Goal: Task Accomplishment & Management: Complete application form

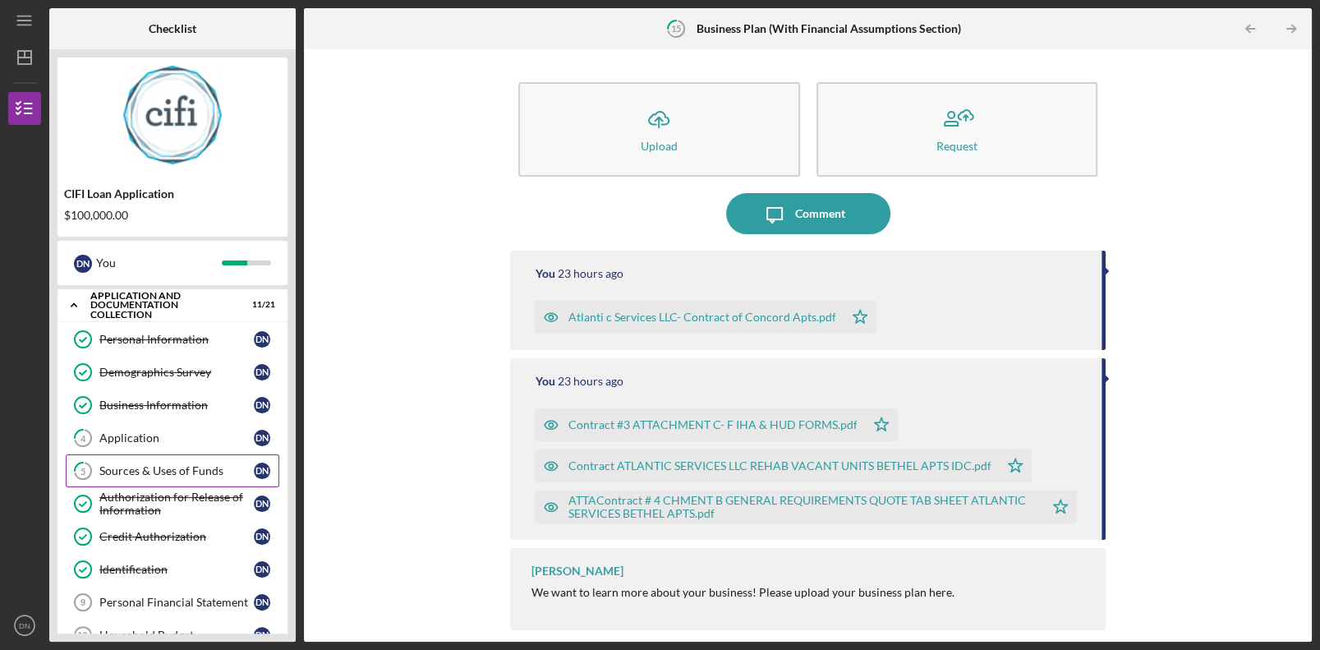
click at [166, 442] on div "Sources & Uses of Funds" at bounding box center [176, 470] width 154 height 13
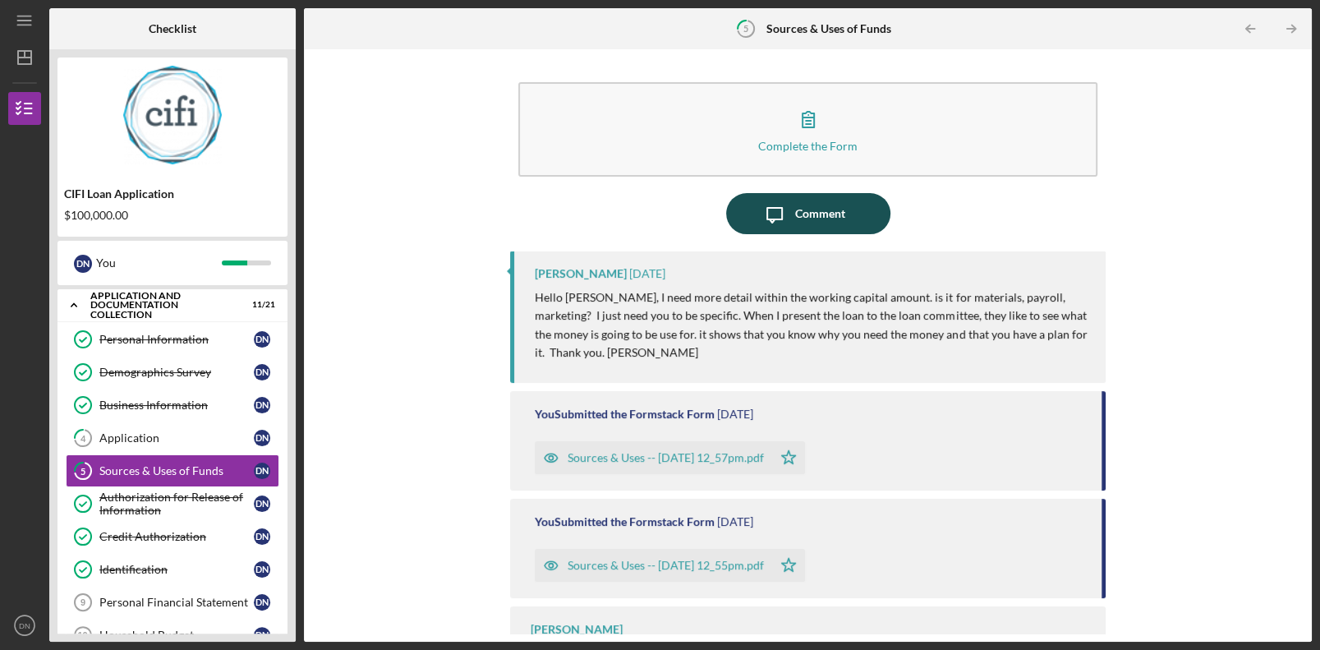
click at [832, 214] on button "Icon/Message Comment" at bounding box center [808, 213] width 164 height 41
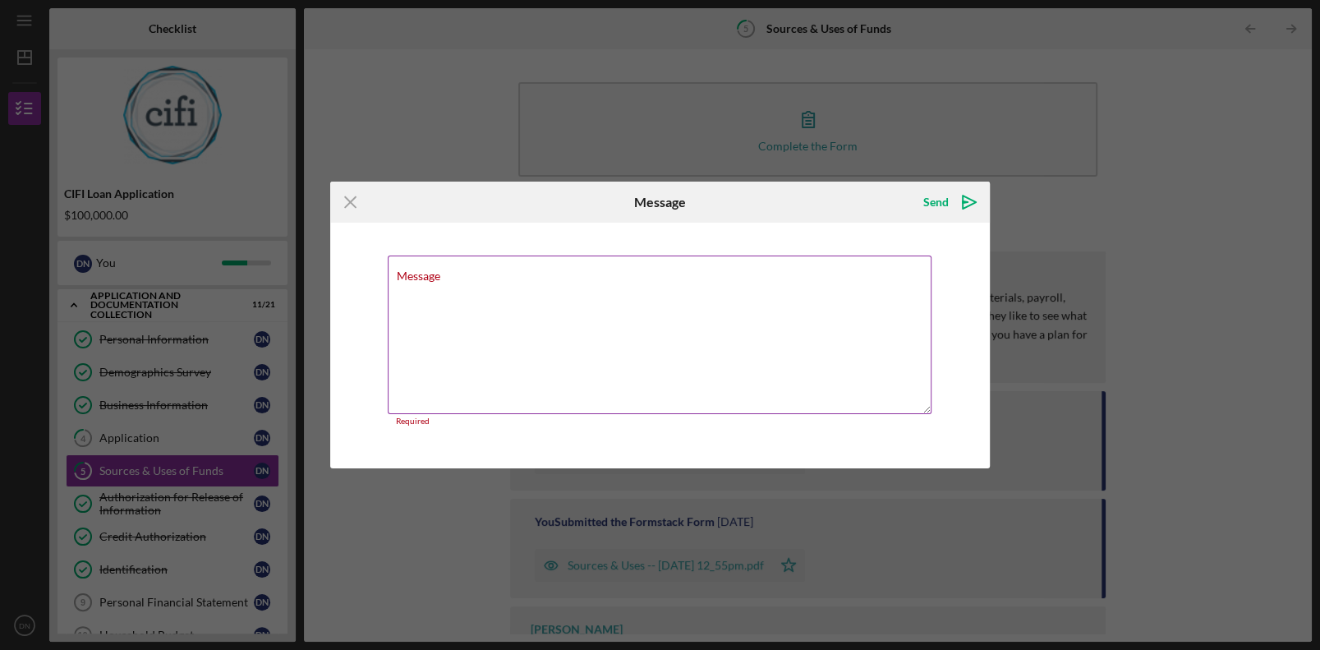
click at [511, 289] on textarea "Message" at bounding box center [660, 334] width 545 height 159
paste textarea "The contract we have signed with [US_STATE] Housing is for $400,000. We need $1…"
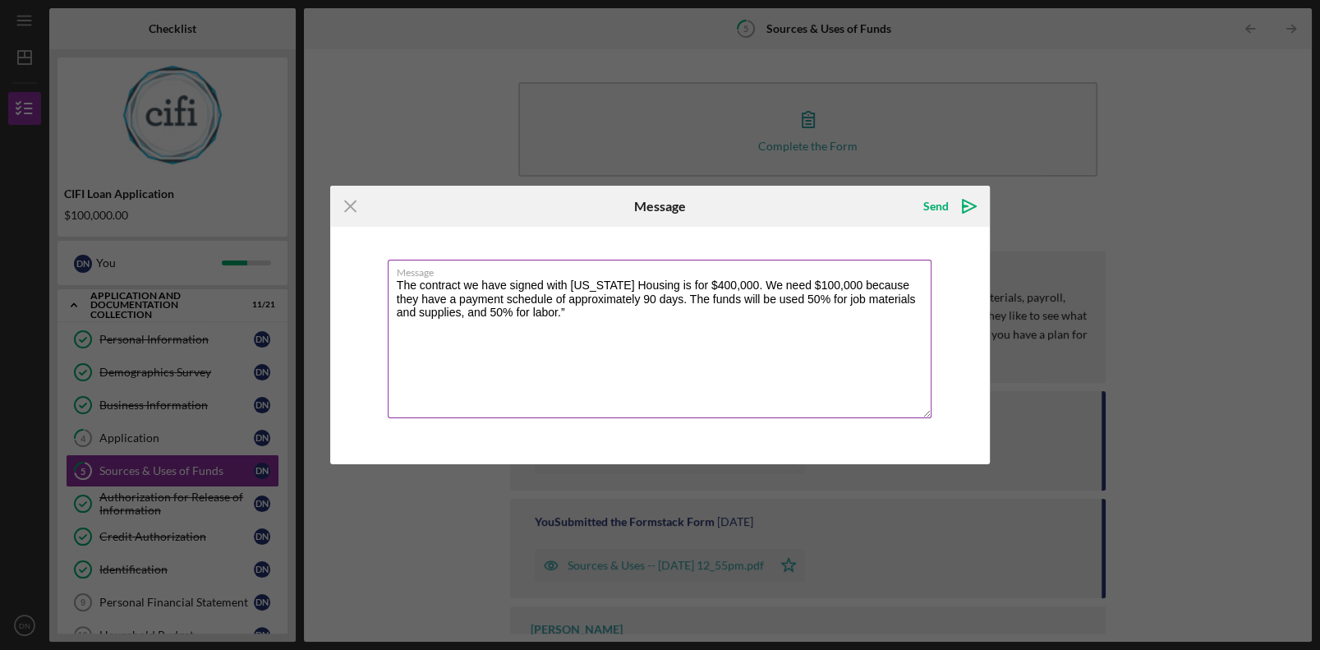
drag, startPoint x: 480, startPoint y: 287, endPoint x: 472, endPoint y: 288, distance: 8.3
click at [472, 288] on textarea "The contract we have signed with [US_STATE] Housing is for $400,000. We need $1…" at bounding box center [660, 339] width 545 height 159
drag, startPoint x: 507, startPoint y: 286, endPoint x: 467, endPoint y: 289, distance: 39.6
click at [467, 289] on textarea "The contract we have signed with [US_STATE] Housing is for $400,000. We need $1…" at bounding box center [660, 339] width 545 height 159
click at [653, 341] on textarea "The contract that is signed with [US_STATE] Housing is for $400,000. We need $1…" at bounding box center [660, 339] width 545 height 159
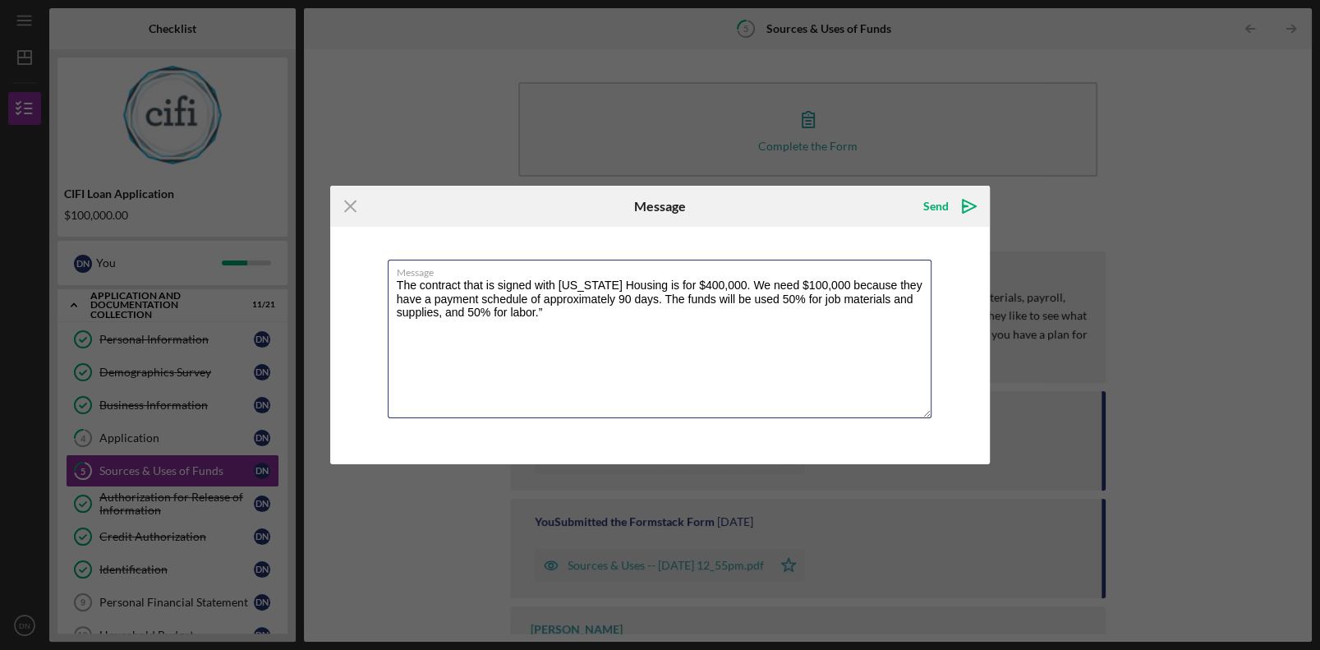
drag, startPoint x: 520, startPoint y: 320, endPoint x: 339, endPoint y: 259, distance: 190.9
click at [339, 259] on div "Message The contract that is signed with [US_STATE] Housing is for $400,000. We…" at bounding box center [660, 345] width 660 height 237
paste textarea "Our contract with [US_STATE] Housing is for $400,000. We are requesting $100,00…"
click at [587, 352] on textarea "Our contract with [US_STATE] Housing is for $400,000. We are requesting $100,00…" at bounding box center [660, 339] width 545 height 159
type textarea "Our contract with [US_STATE] Housing is for $400,000. We are requesting $100,00…"
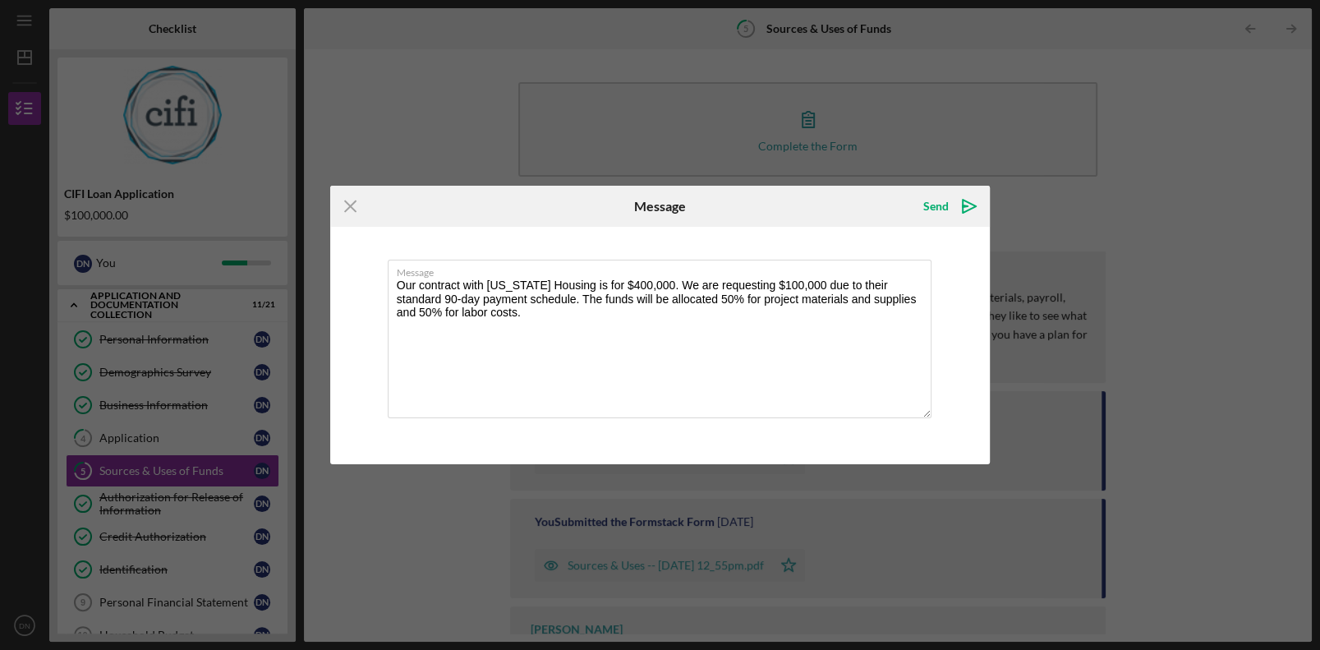
drag, startPoint x: 771, startPoint y: 202, endPoint x: 893, endPoint y: 204, distance: 122.4
click at [832, 204] on div "Send Icon/icon-invite-send" at bounding box center [880, 206] width 220 height 41
click at [832, 205] on icon "Icon/icon-invite-send" at bounding box center [969, 206] width 41 height 41
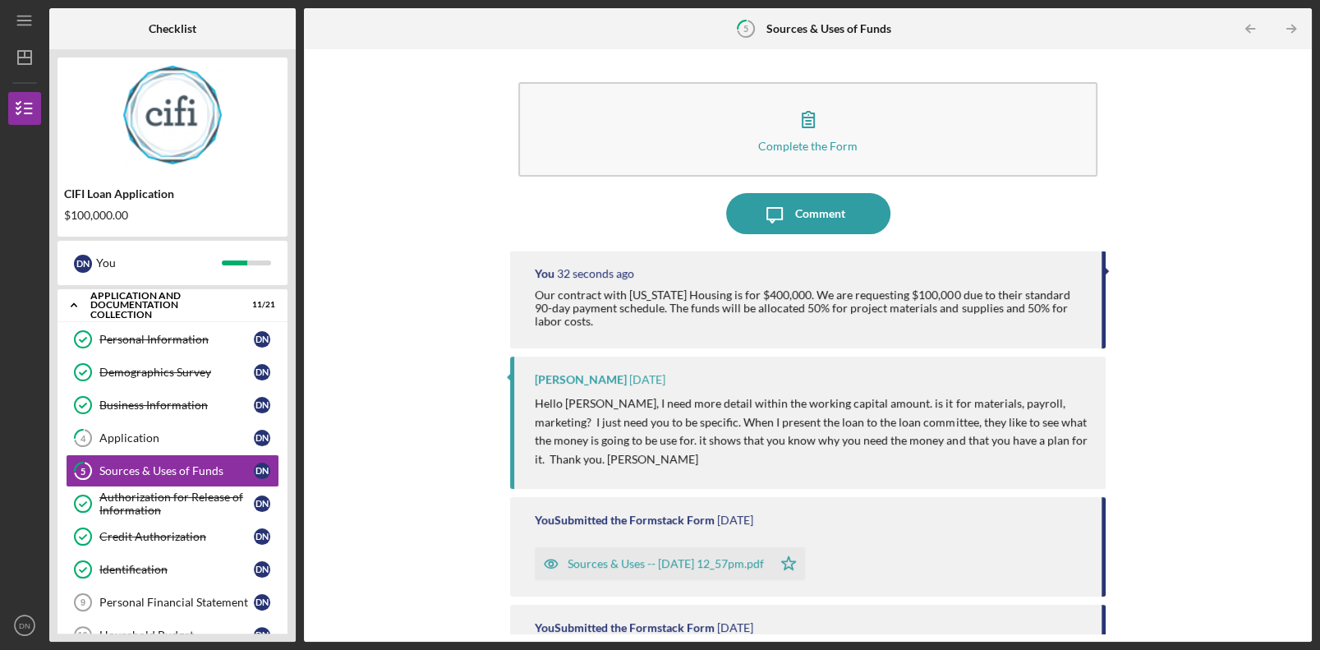
click at [608, 442] on div "Sources & Uses -- [DATE] 12_57pm.pdf" at bounding box center [666, 563] width 196 height 13
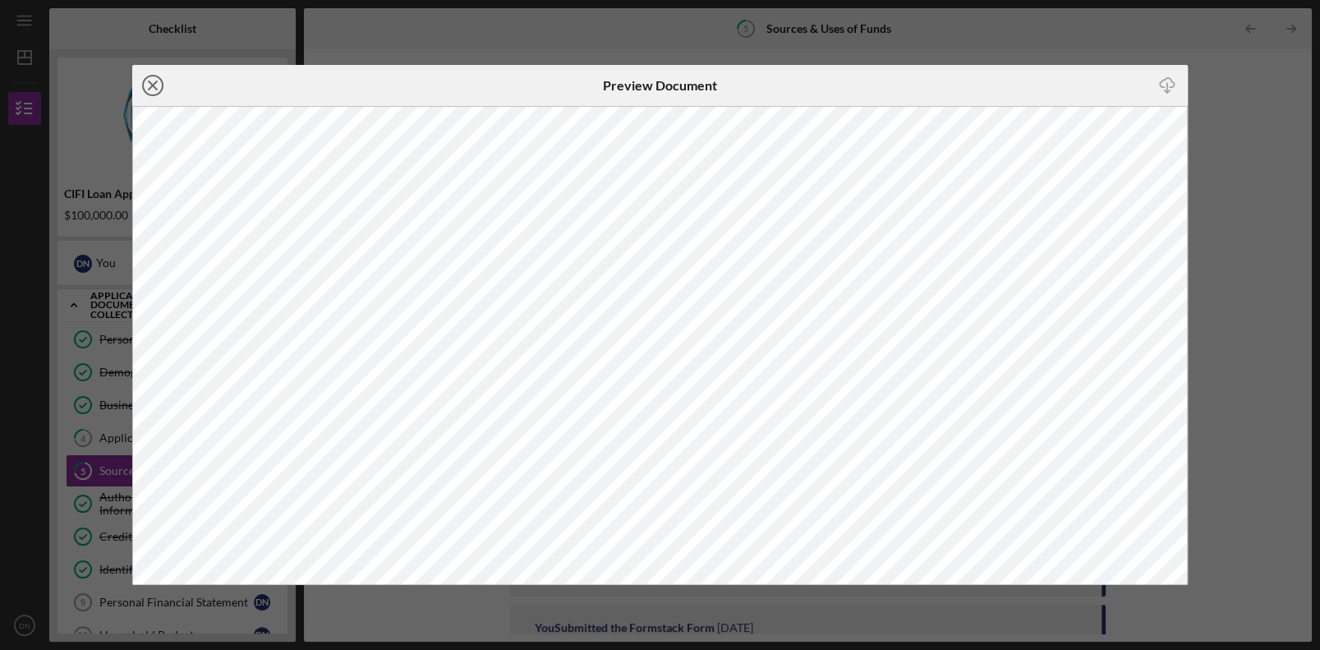
click at [154, 90] on icon "Icon/Close" at bounding box center [152, 85] width 41 height 41
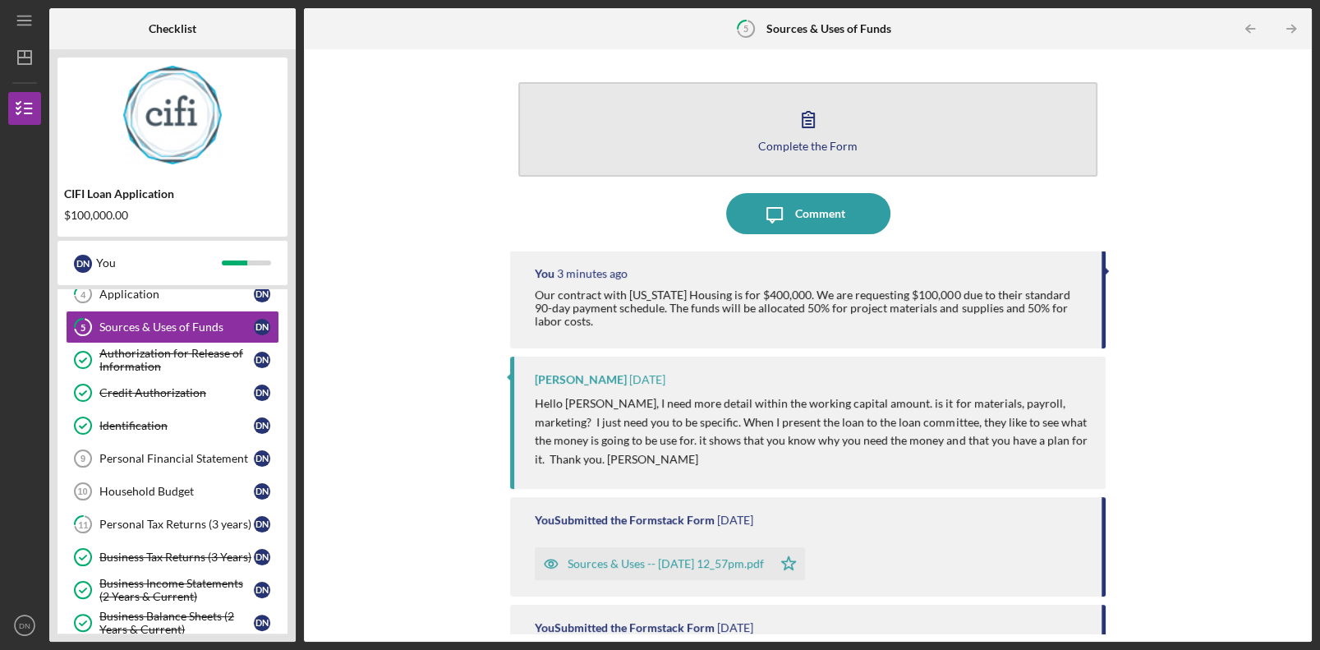
click at [832, 150] on button "Complete the Form Form" at bounding box center [807, 129] width 578 height 94
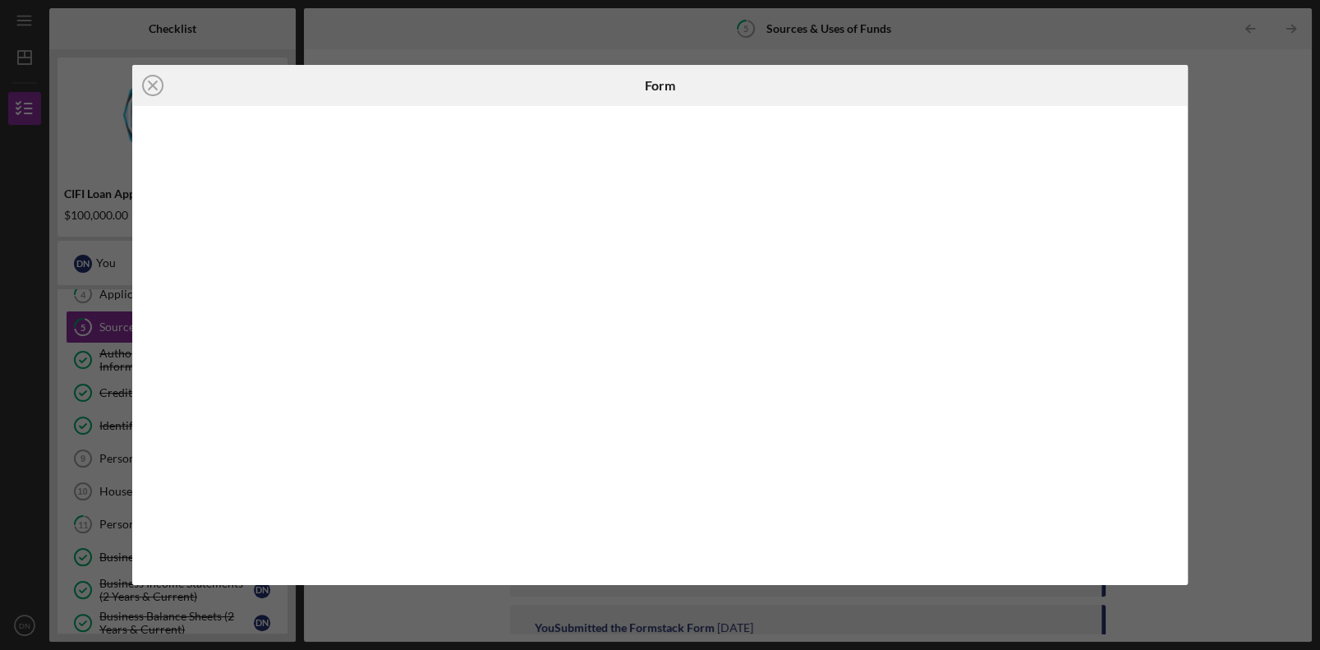
click at [697, 94] on div "Form" at bounding box center [660, 85] width 352 height 41
click at [151, 89] on icon "Icon/Close" at bounding box center [152, 85] width 41 height 41
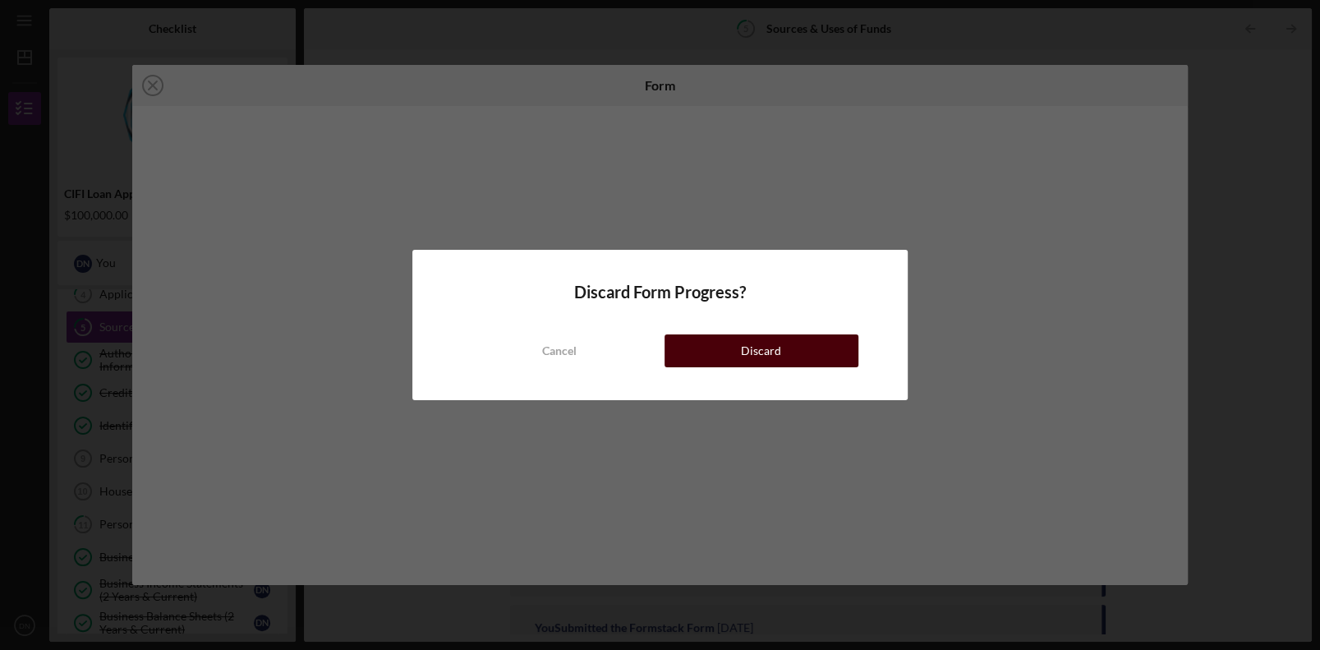
click at [784, 359] on button "Discard" at bounding box center [762, 350] width 194 height 33
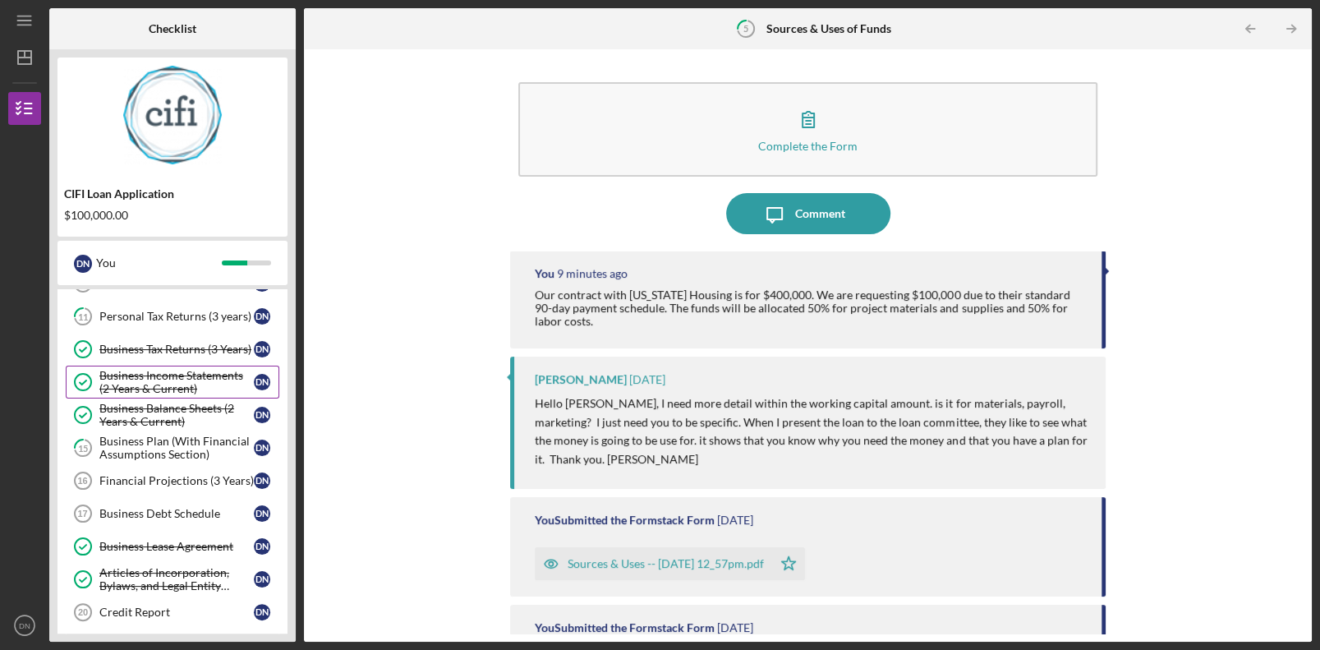
scroll to position [390, 0]
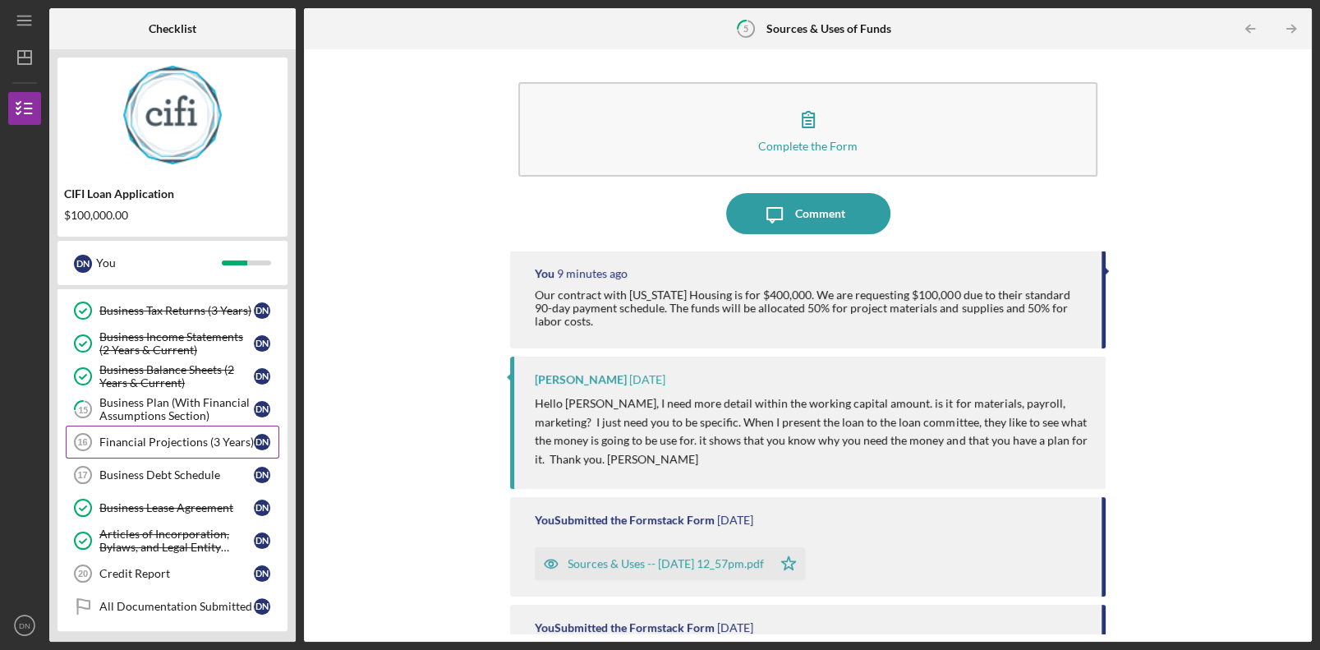
click at [186, 442] on link "Financial Projections (3 Years) 16 Financial Projections (3 Years) D N" at bounding box center [173, 442] width 214 height 33
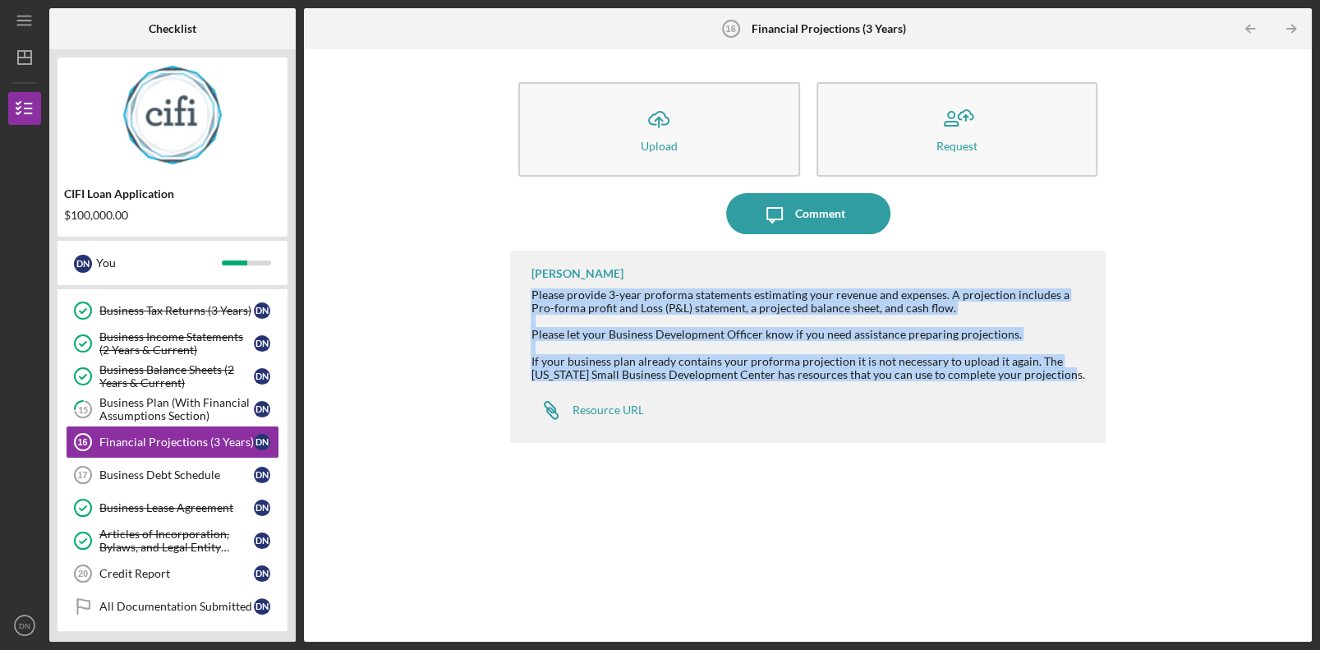
drag, startPoint x: 1069, startPoint y: 380, endPoint x: 521, endPoint y: 294, distance: 554.6
click at [521, 294] on div "[PERSON_NAME] Please provide 3-year proforma statements estimating your revenue…" at bounding box center [807, 347] width 595 height 192
drag, startPoint x: 521, startPoint y: 294, endPoint x: 642, endPoint y: 295, distance: 120.8
copy div "Please provide 3-year proforma statements estimating your revenue and expenses.…"
click at [832, 442] on div "[PERSON_NAME] Please provide 3-year proforma statements estimating your revenue…" at bounding box center [807, 434] width 595 height 366
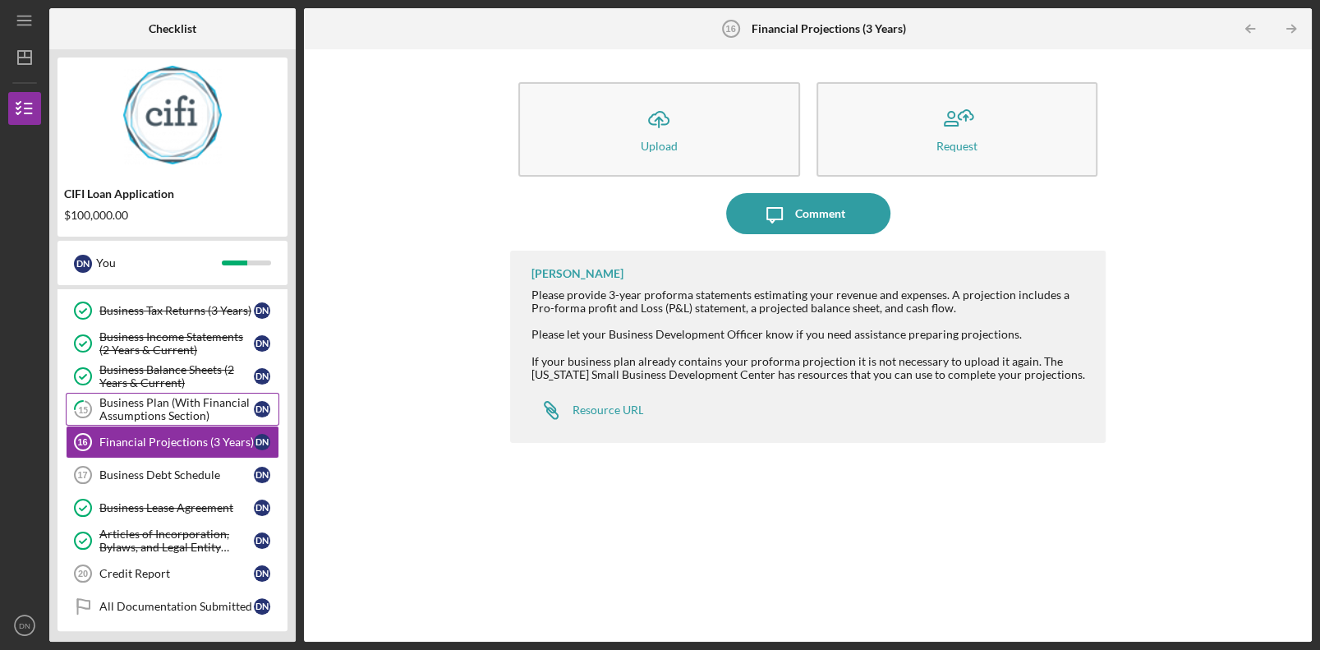
click at [113, 398] on div "Business Plan (With Financial Assumptions Section)" at bounding box center [176, 409] width 154 height 26
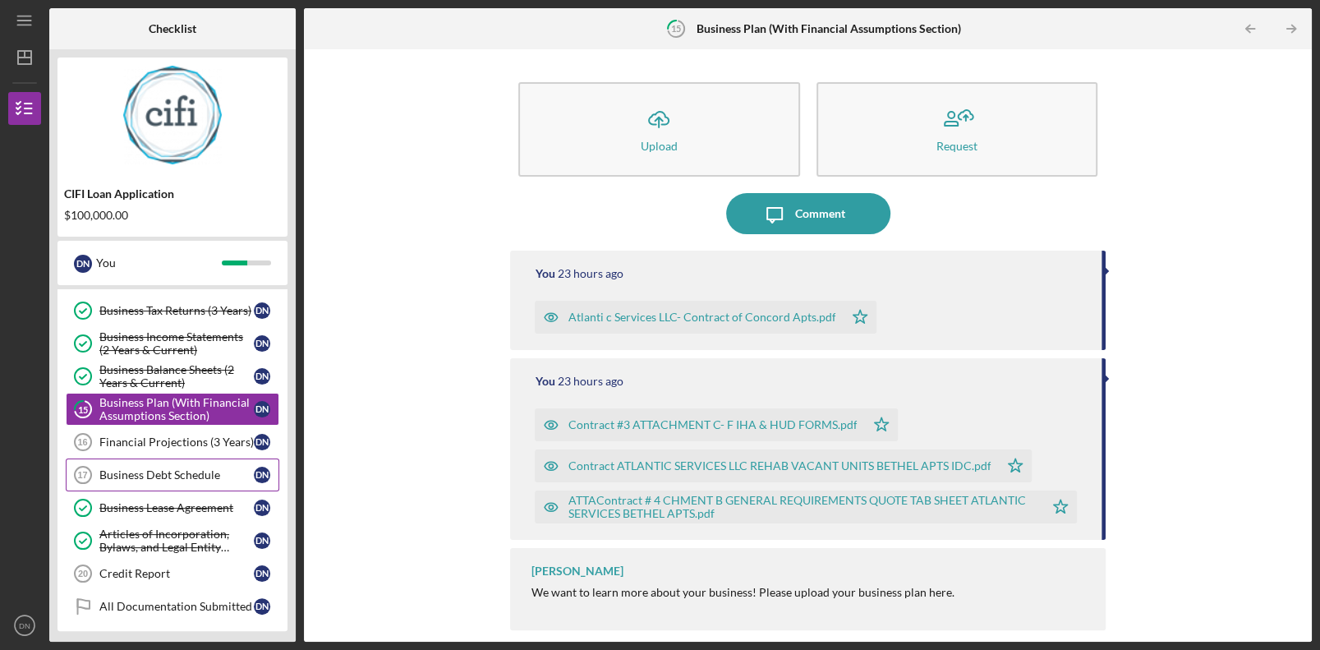
click at [188, 442] on div "Business Debt Schedule" at bounding box center [176, 474] width 154 height 13
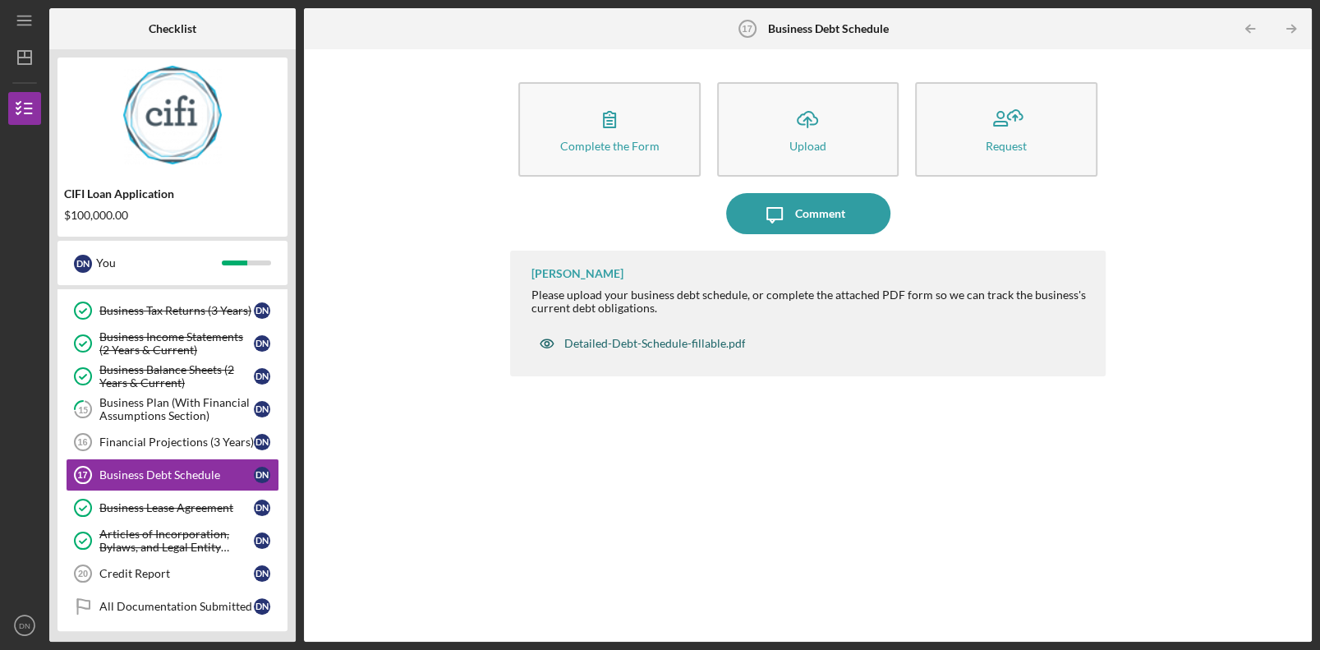
click at [629, 349] on div "Detailed-Debt-Schedule-fillable.pdf" at bounding box center [655, 343] width 182 height 13
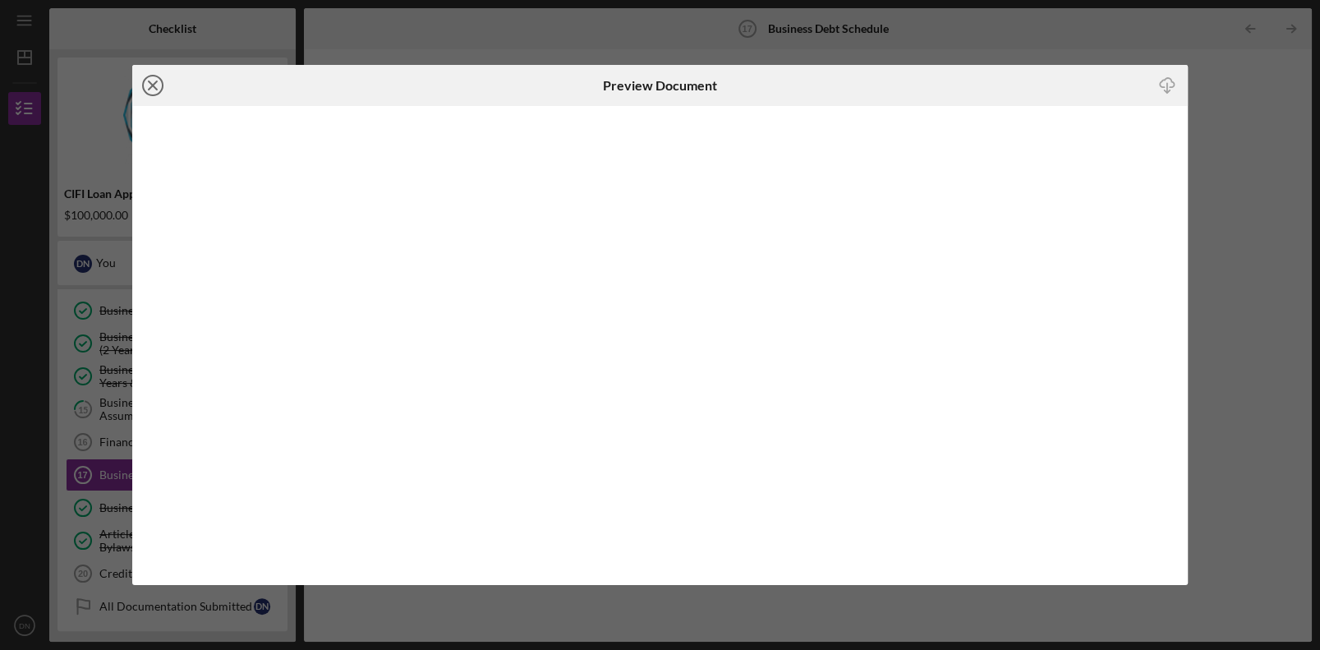
click at [156, 85] on icon "Icon/Close" at bounding box center [152, 85] width 41 height 41
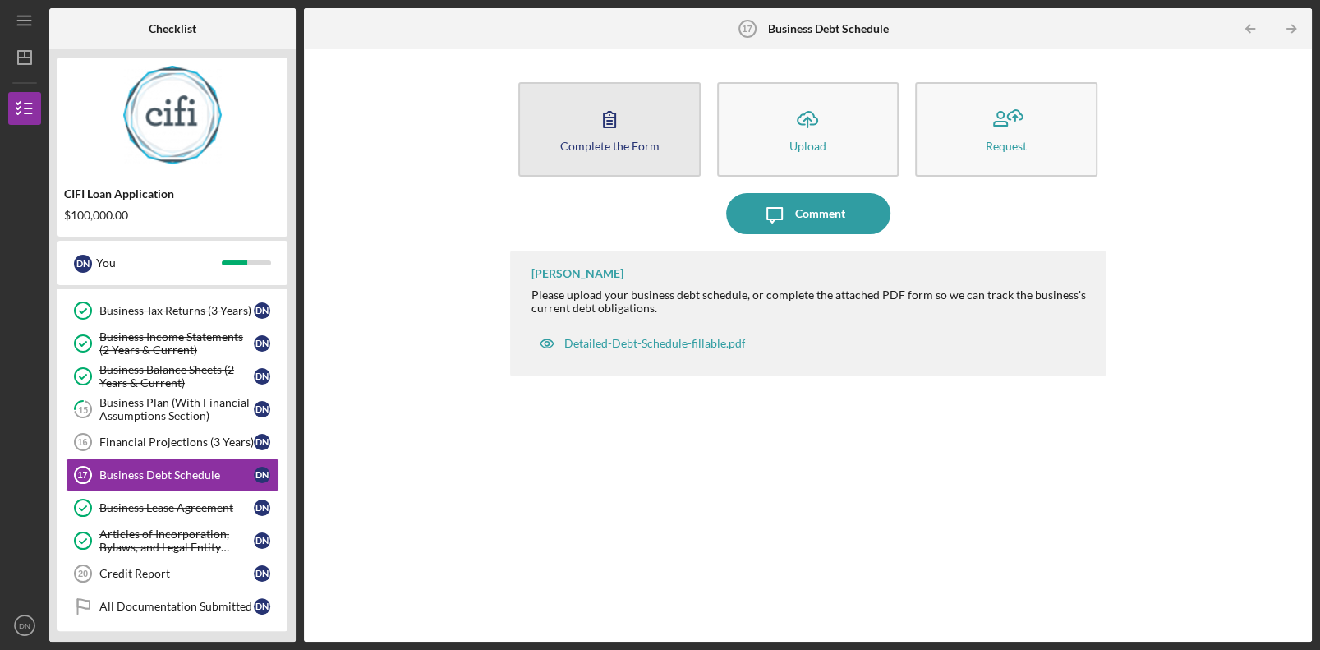
click at [633, 150] on div "Complete the Form" at bounding box center [609, 146] width 99 height 12
click at [601, 113] on icon "button" at bounding box center [609, 119] width 41 height 41
click at [620, 116] on icon "button" at bounding box center [609, 119] width 41 height 41
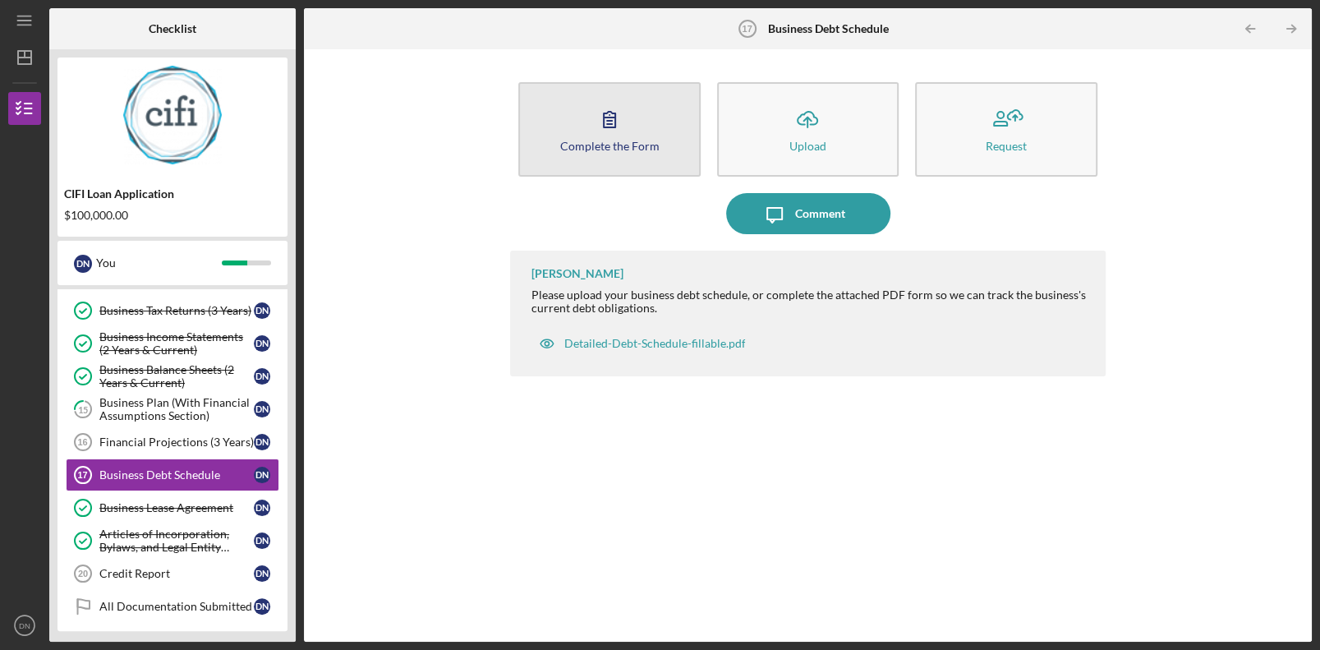
click at [620, 116] on icon "button" at bounding box center [609, 119] width 41 height 41
click at [628, 123] on button "Complete the Form Form" at bounding box center [609, 129] width 182 height 94
click at [628, 125] on icon "button" at bounding box center [609, 119] width 41 height 41
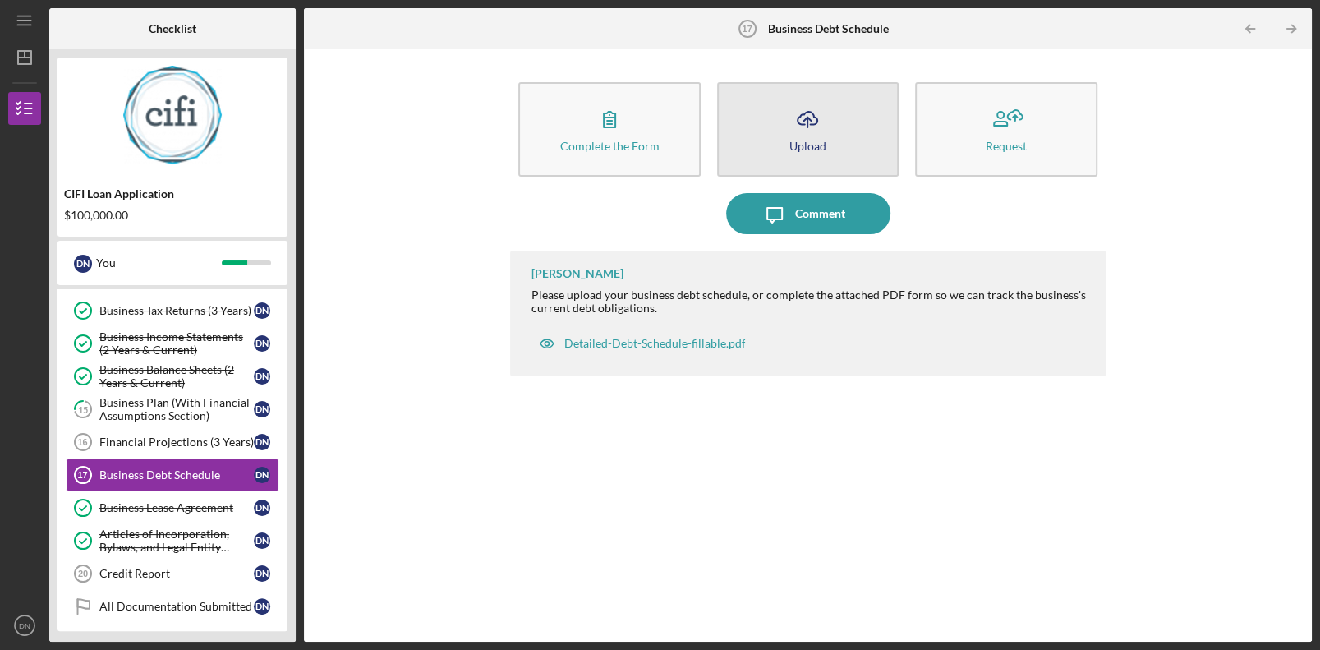
click at [800, 135] on icon "Icon/Upload" at bounding box center [807, 119] width 41 height 41
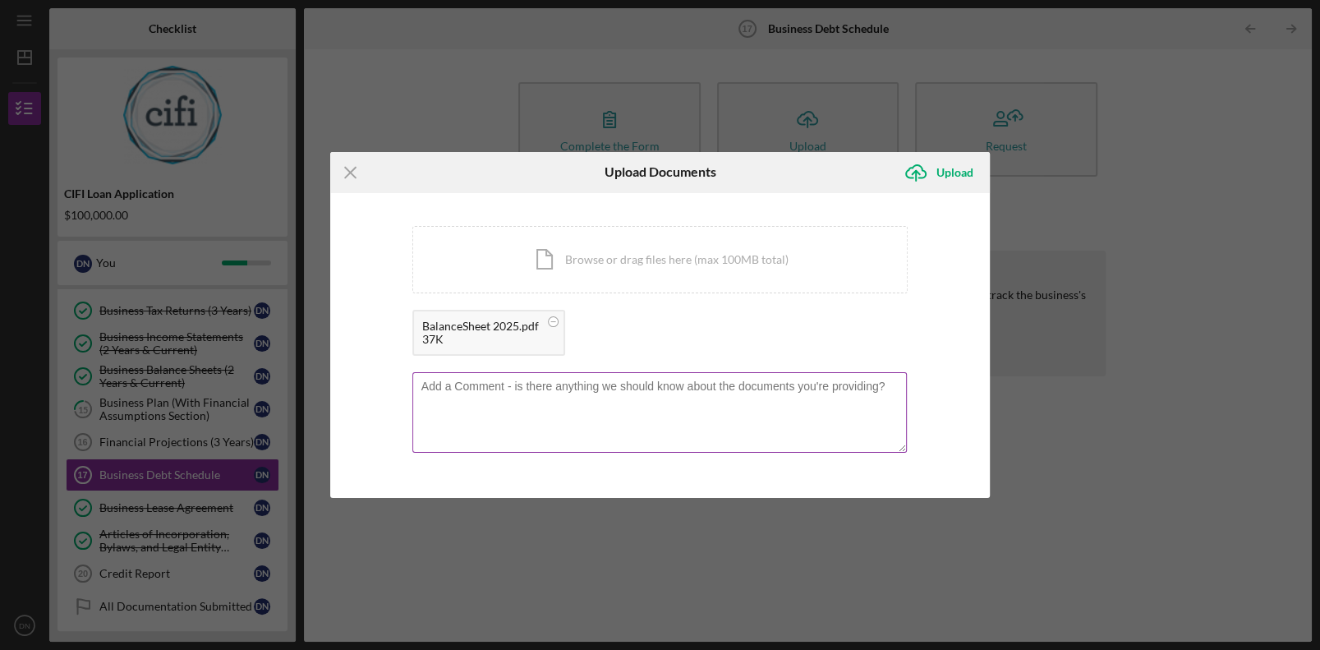
click at [597, 403] on textarea at bounding box center [659, 412] width 495 height 81
paste textarea "This balance sheet shows the outstanding balances of all debts and liabilities …"
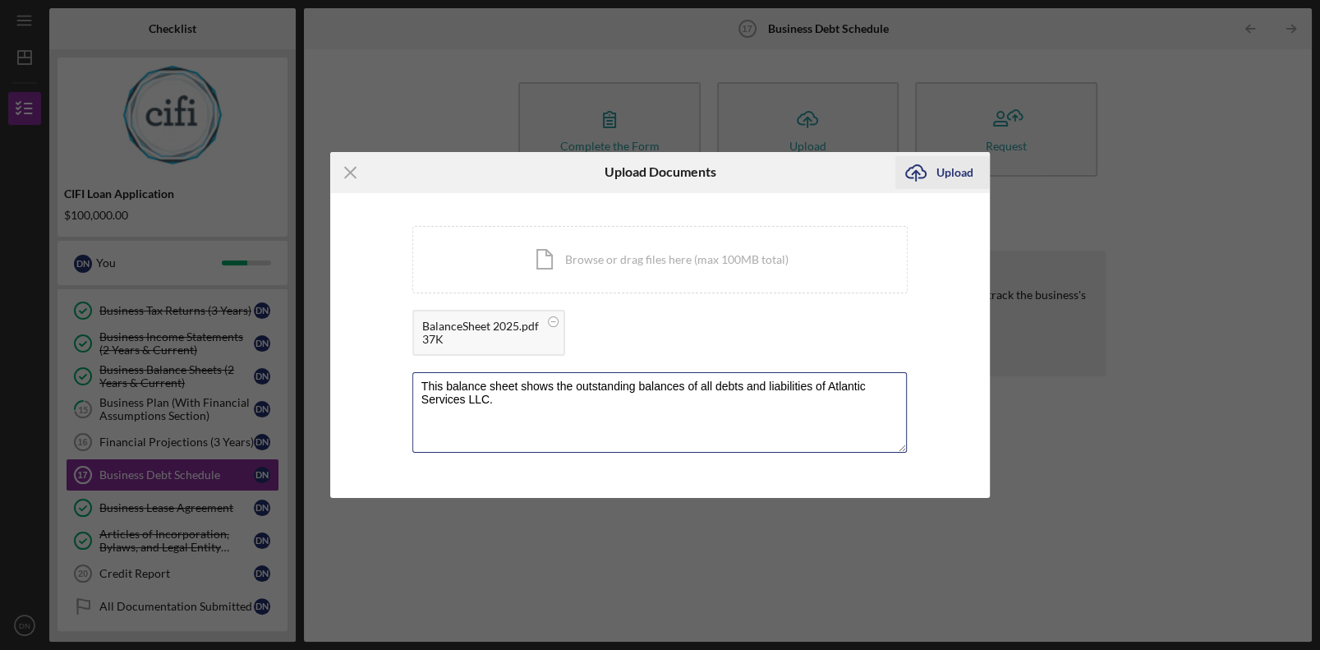
type textarea "This balance sheet shows the outstanding balances of all debts and liabilities …"
click at [832, 172] on div "Upload" at bounding box center [955, 172] width 37 height 33
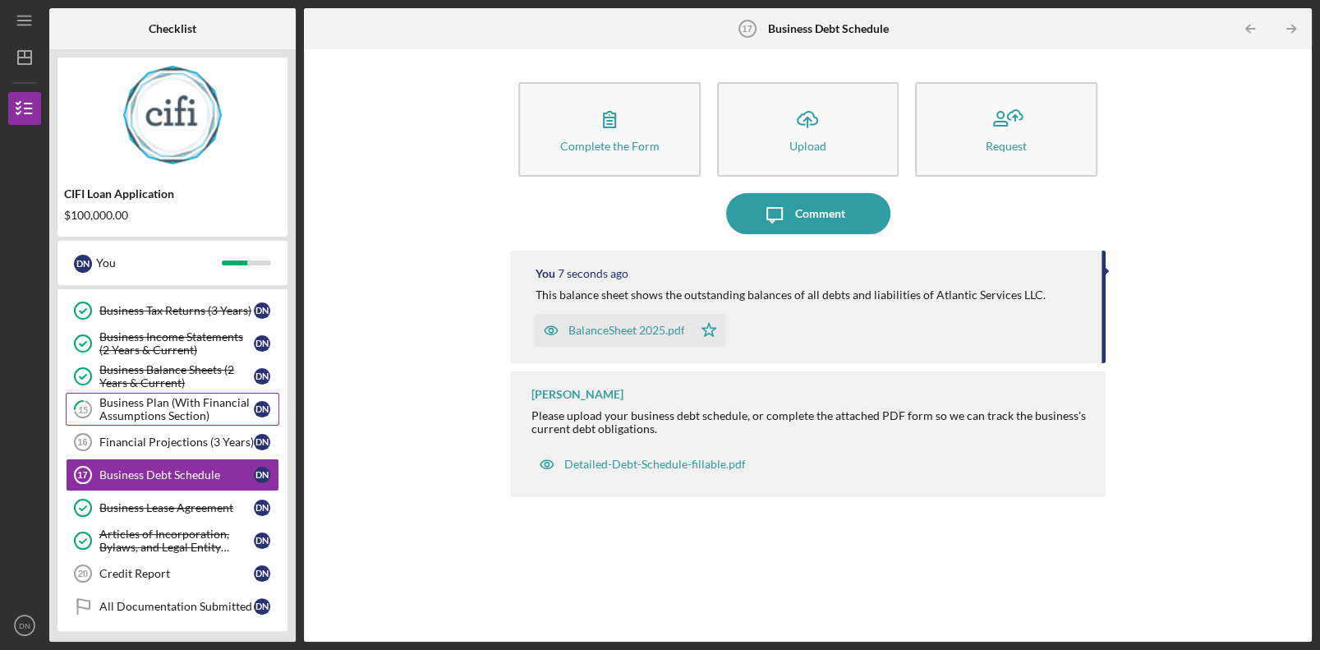
click at [186, 402] on div "Business Plan (With Financial Assumptions Section)" at bounding box center [176, 409] width 154 height 26
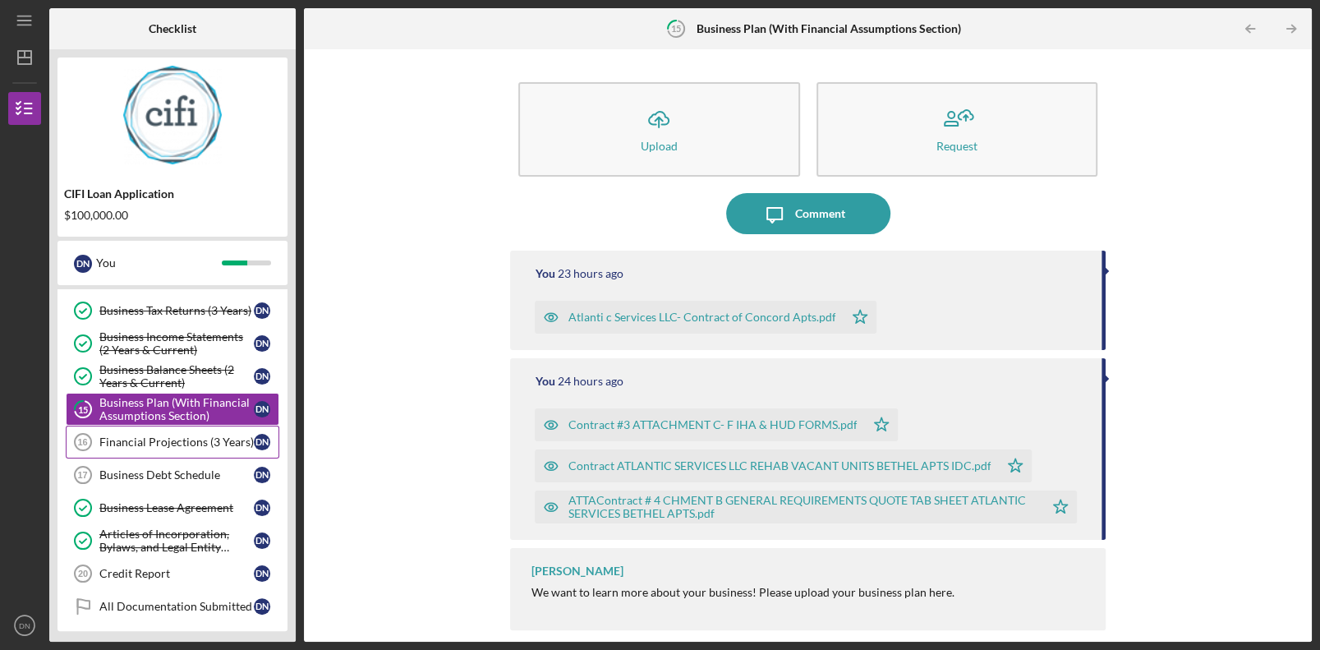
click at [170, 435] on div "Financial Projections (3 Years)" at bounding box center [176, 441] width 154 height 13
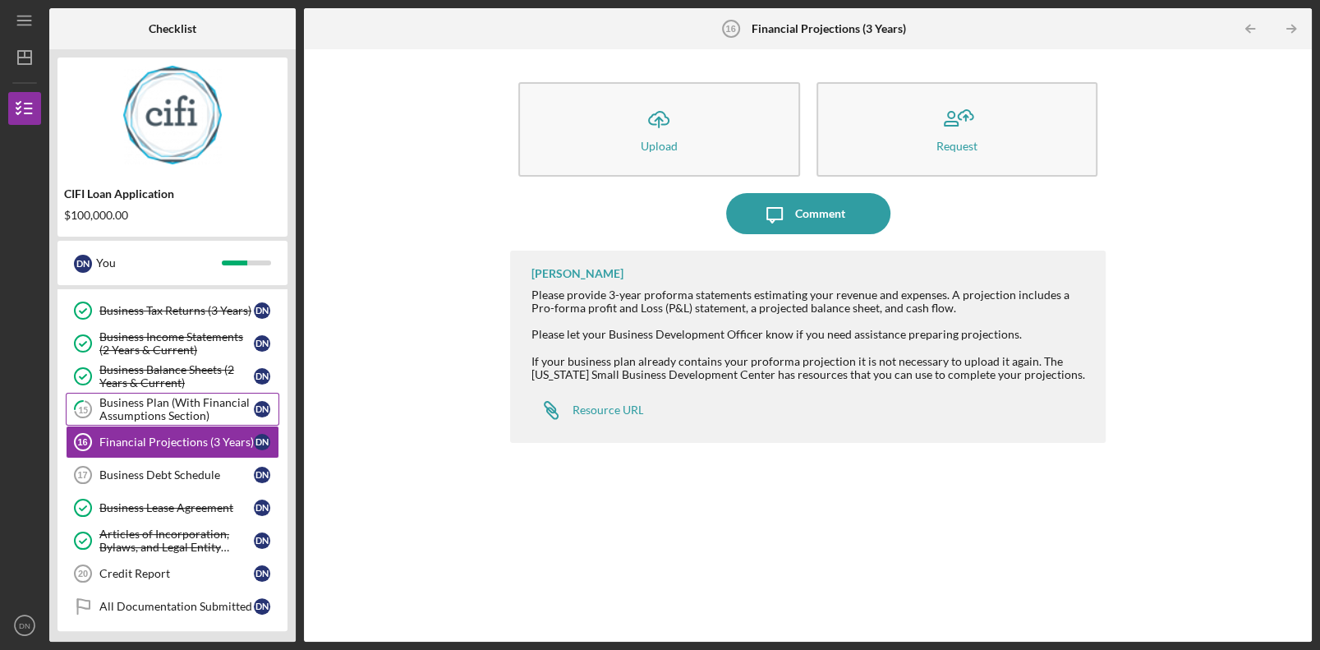
click at [169, 407] on div "Business Plan (With Financial Assumptions Section)" at bounding box center [176, 409] width 154 height 26
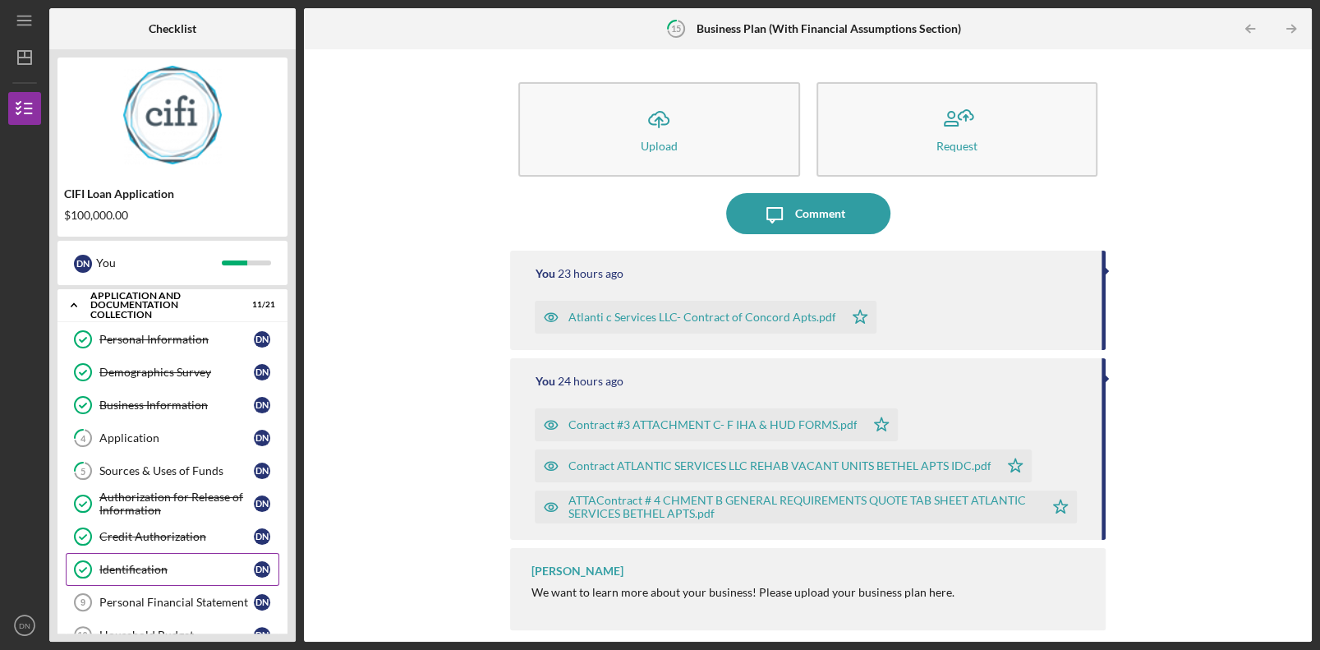
click at [173, 426] on link "4 Application D N" at bounding box center [173, 437] width 214 height 33
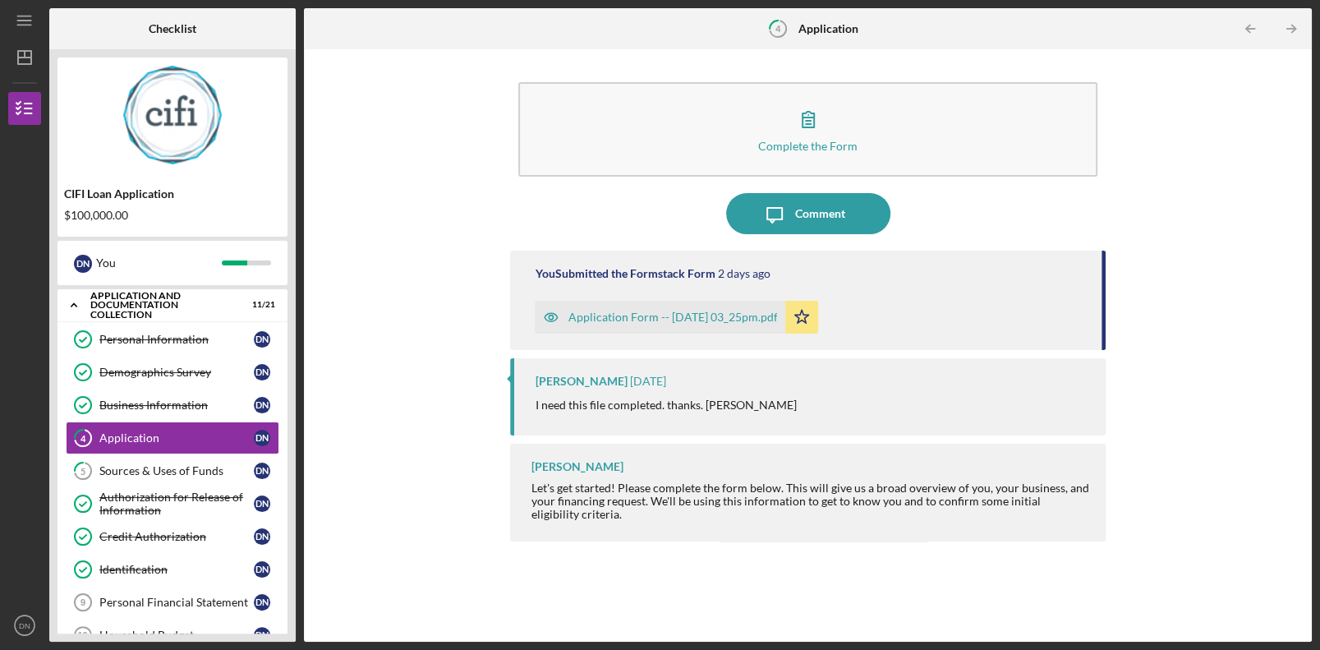
click at [559, 318] on icon "button" at bounding box center [551, 317] width 33 height 33
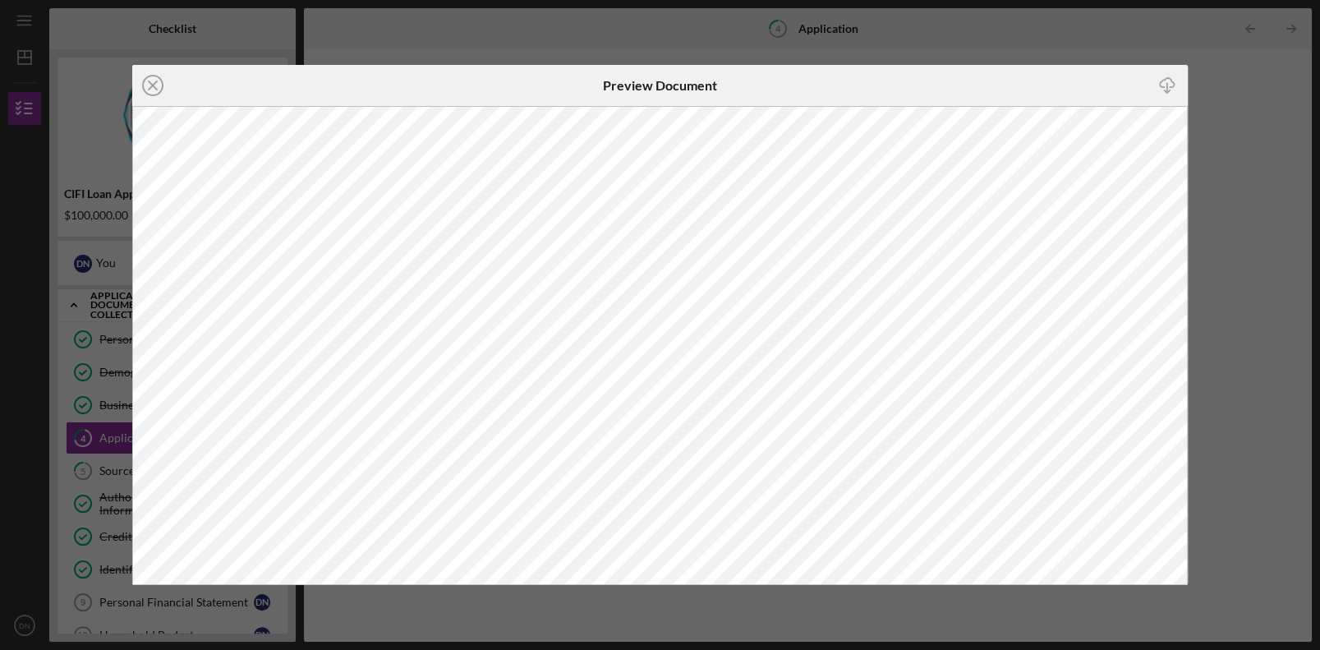
click at [832, 85] on icon "button" at bounding box center [1167, 82] width 14 height 9
click at [154, 89] on icon "Icon/Close" at bounding box center [152, 85] width 41 height 41
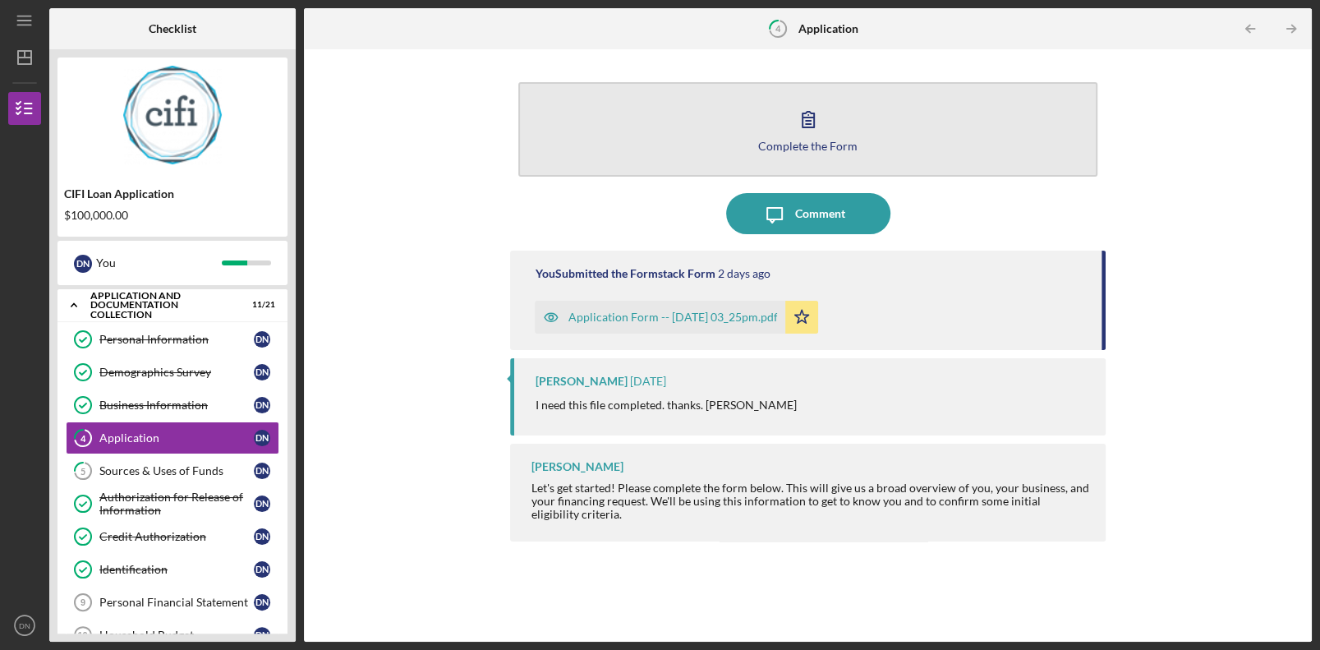
click at [831, 146] on div "Complete the Form" at bounding box center [807, 146] width 99 height 12
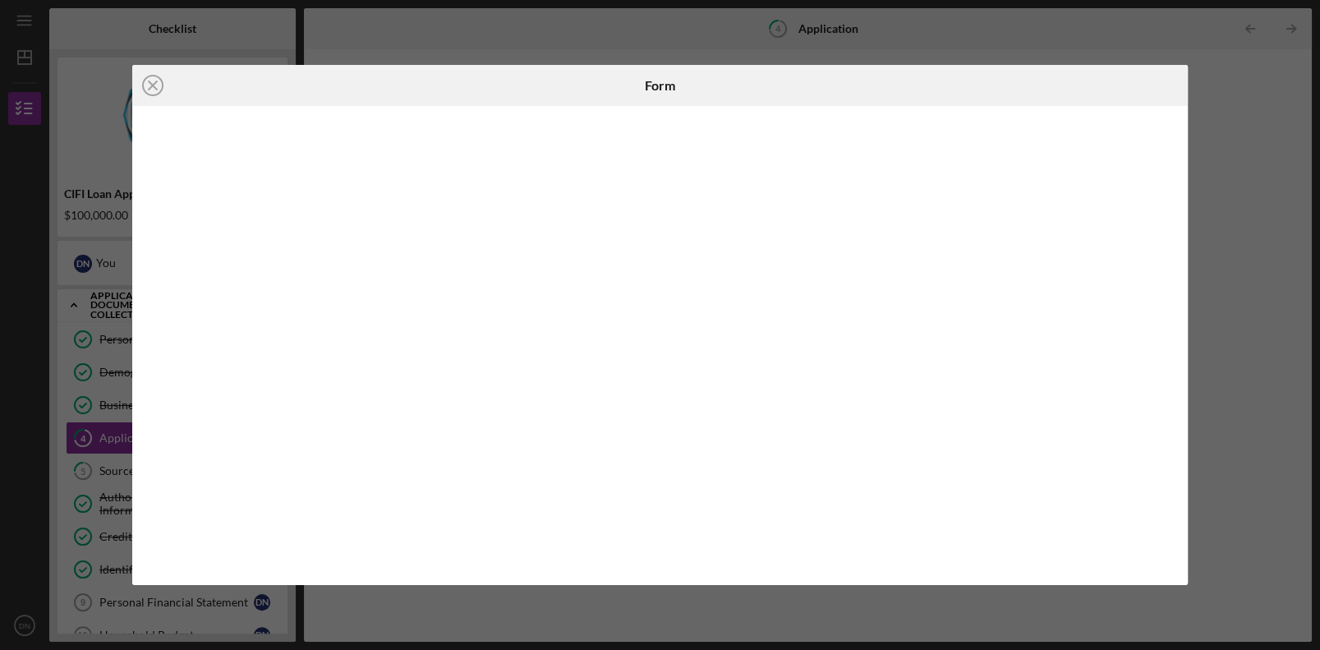
drag, startPoint x: 1034, startPoint y: 81, endPoint x: 1075, endPoint y: 82, distance: 41.1
click at [832, 82] on div at bounding box center [1012, 85] width 352 height 41
click at [151, 87] on icon "Icon/Close" at bounding box center [152, 85] width 41 height 41
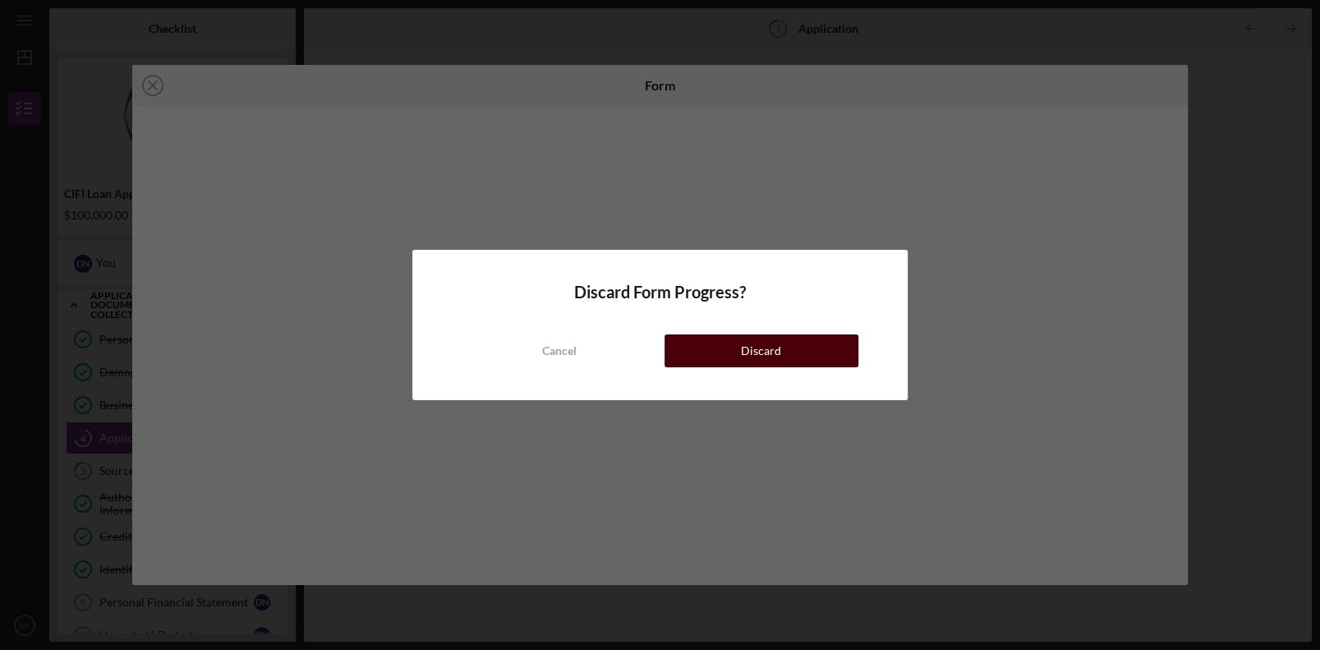
click at [780, 358] on button "Discard" at bounding box center [762, 350] width 194 height 33
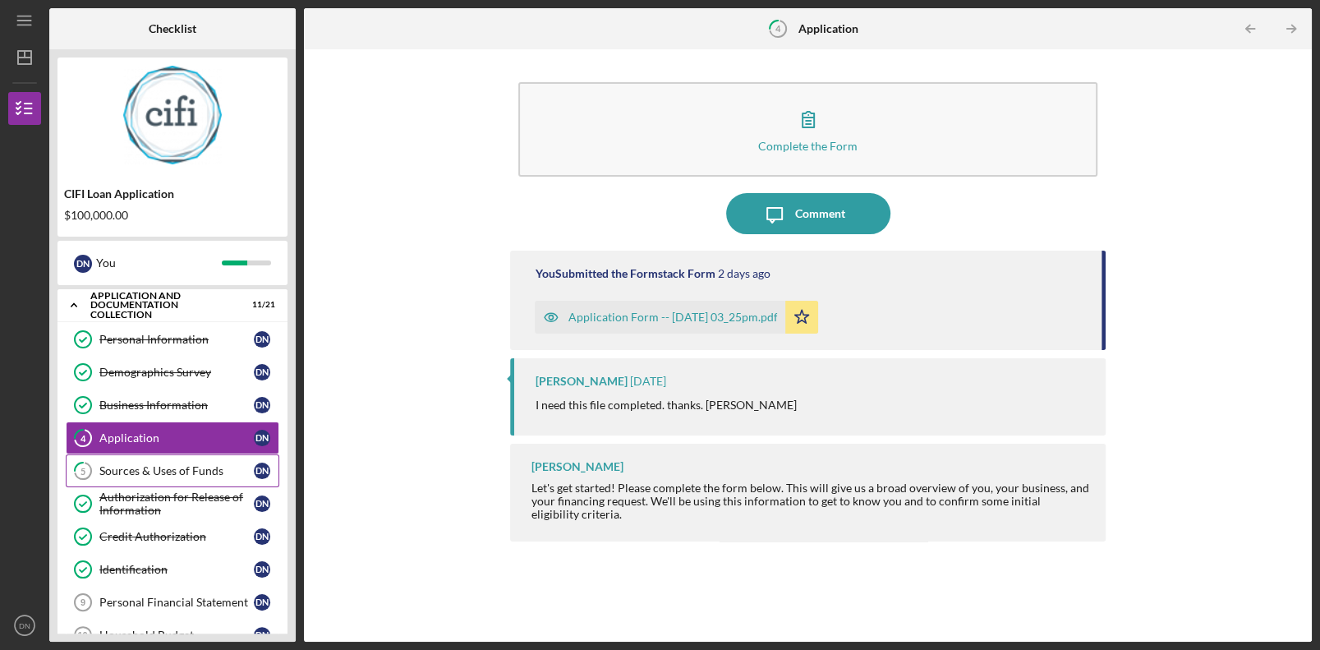
click at [133, 442] on div "Sources & Uses of Funds" at bounding box center [176, 470] width 154 height 13
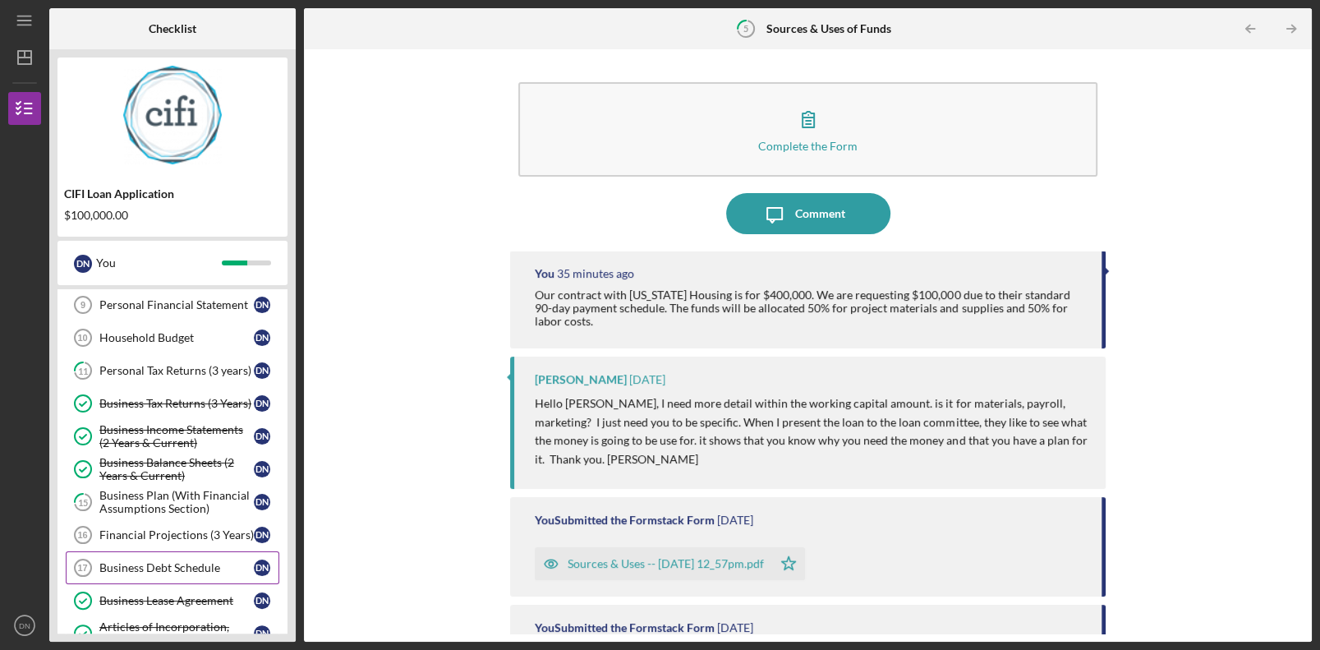
scroll to position [390, 0]
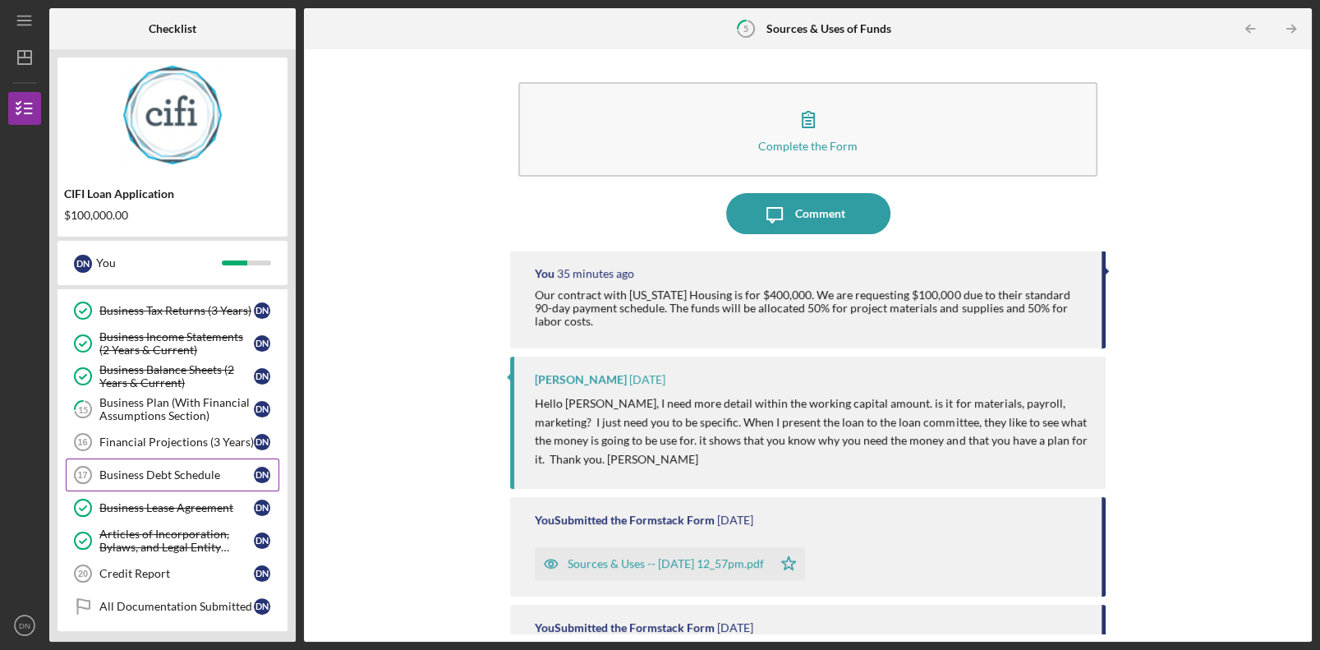
click at [163, 442] on div "Business Debt Schedule" at bounding box center [176, 474] width 154 height 13
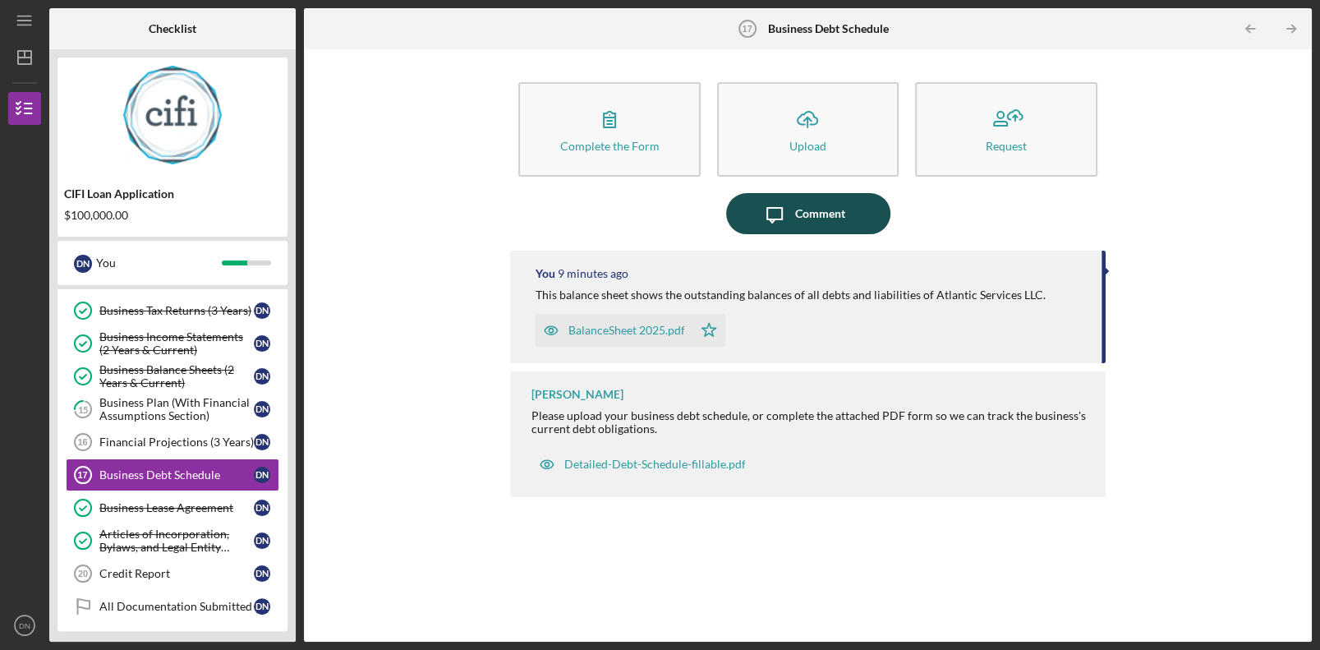
click at [829, 225] on div "Comment" at bounding box center [820, 213] width 50 height 41
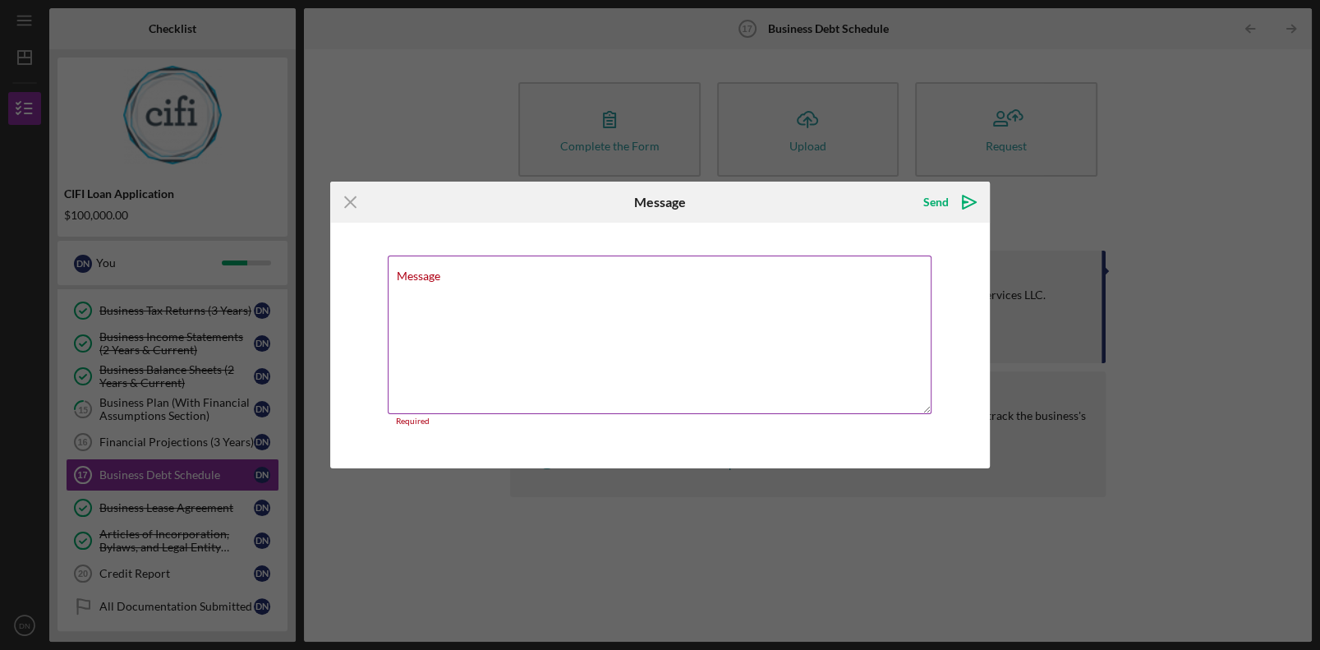
click at [605, 327] on textarea "Message" at bounding box center [660, 334] width 545 height 159
paste textarea "This balance sheet shows the outstanding balances of all debts and liabilities …"
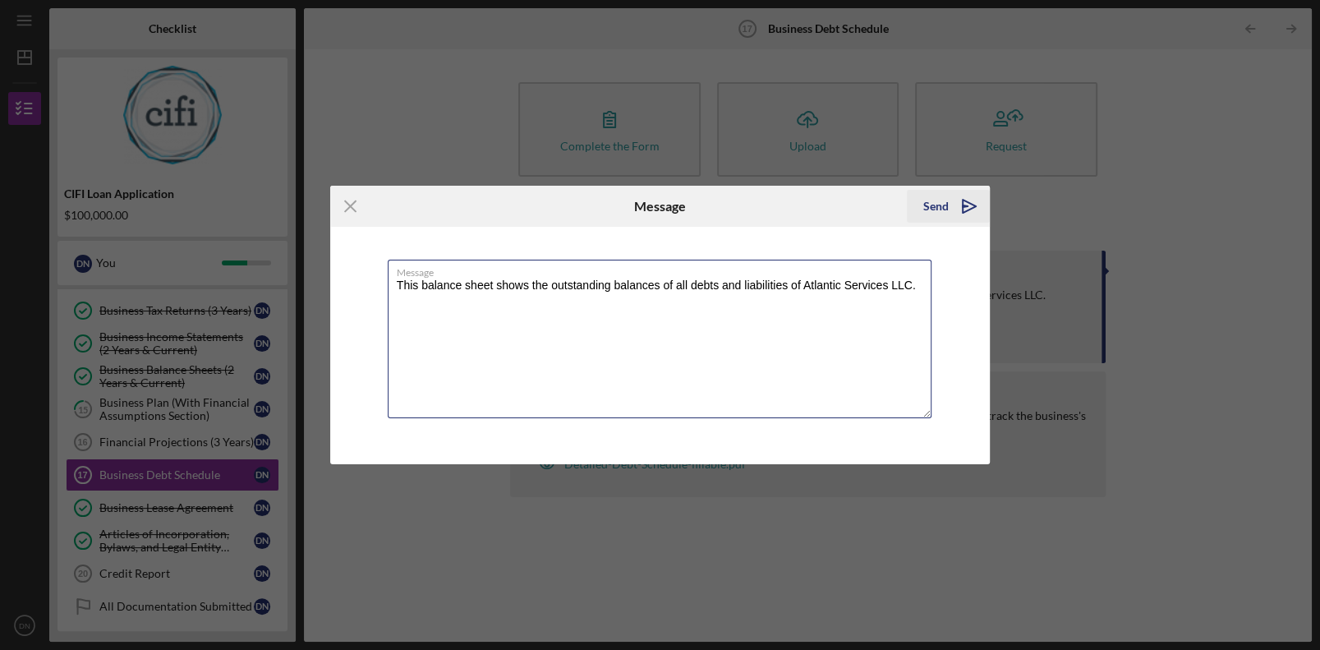
type textarea "This balance sheet shows the outstanding balances of all debts and liabilities …"
click at [832, 206] on icon "Icon/icon-invite-send" at bounding box center [969, 206] width 41 height 41
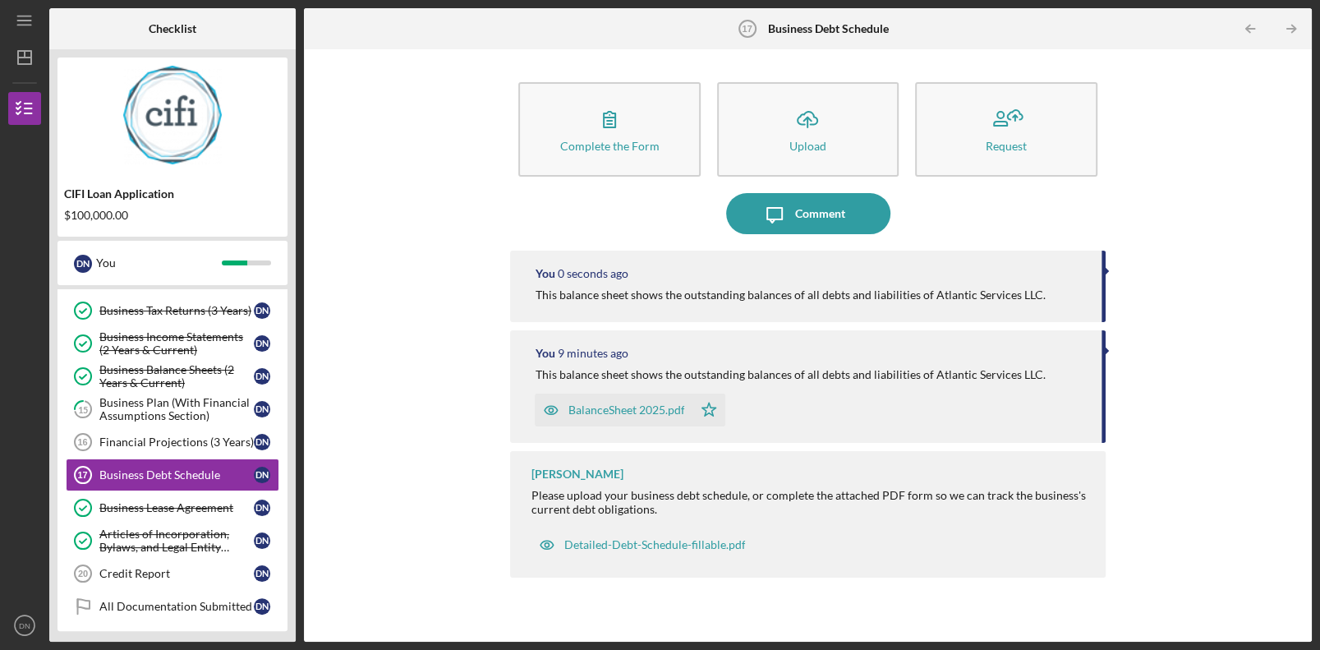
click at [832, 295] on div "Complete the Form Form Icon/Upload Upload Request Icon/Message Comment You 0 se…" at bounding box center [808, 346] width 992 height 576
click at [832, 295] on div "Complete the Form Form Icon/Upload Upload Request Icon/Message Comment You 5 se…" at bounding box center [808, 346] width 992 height 576
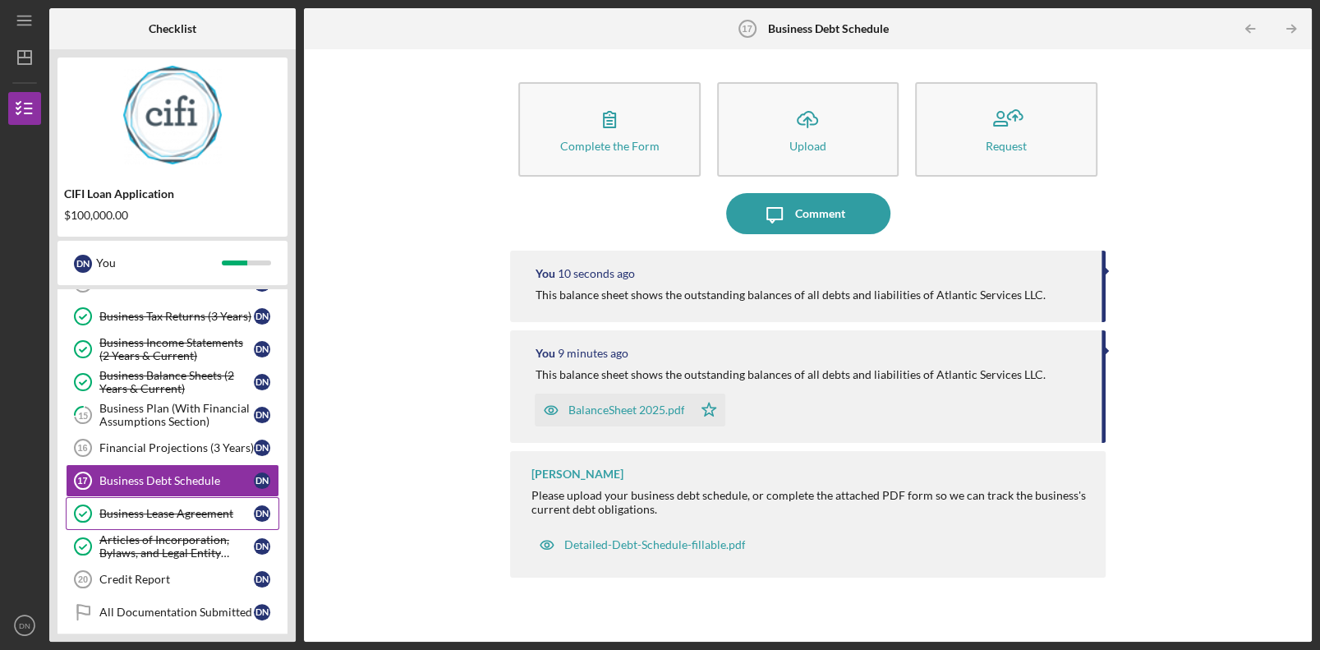
scroll to position [390, 0]
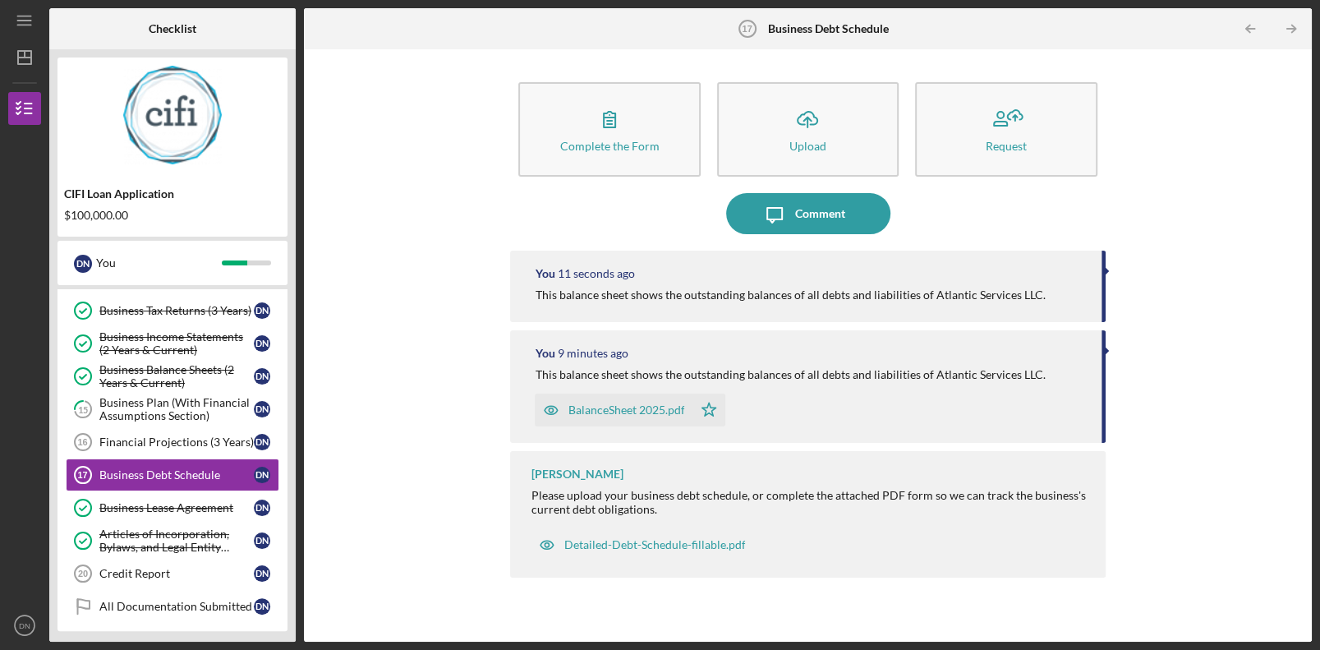
click at [355, 389] on div "Complete the Form Form Icon/Upload Upload Request Icon/Message Comment You 11 s…" at bounding box center [808, 346] width 992 height 576
